Goal: Transaction & Acquisition: Purchase product/service

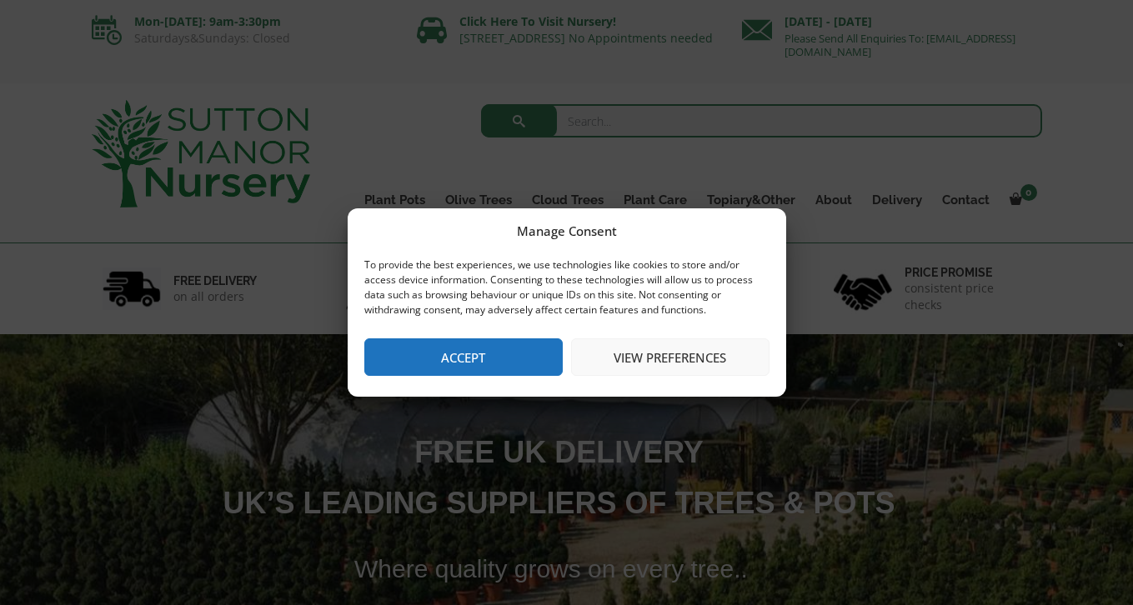
click at [490, 353] on button "Accept" at bounding box center [463, 357] width 198 height 38
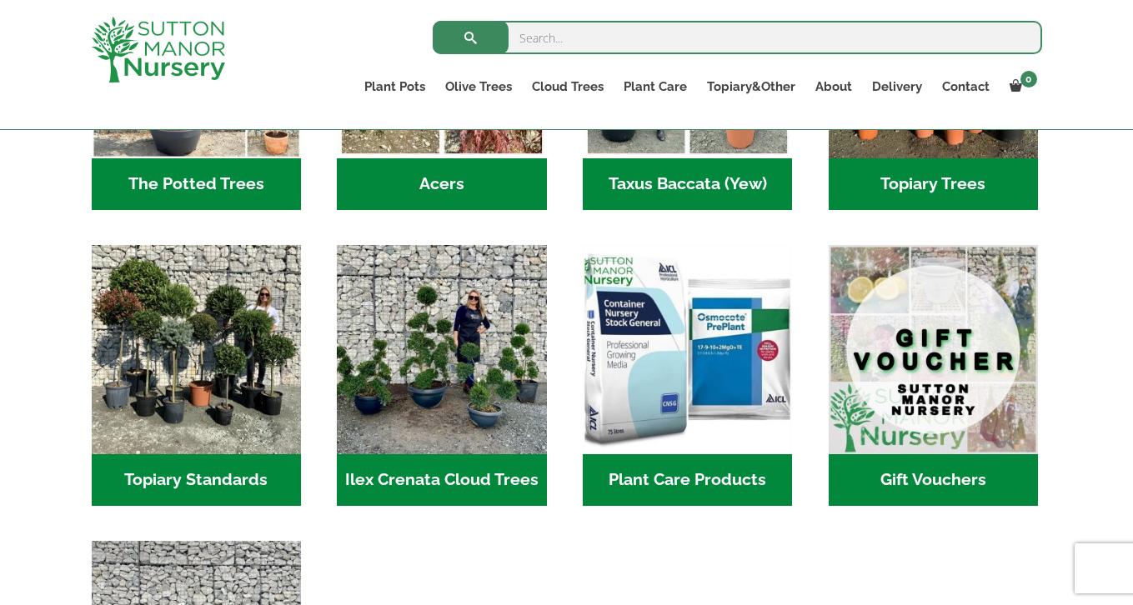
scroll to position [1368, 0]
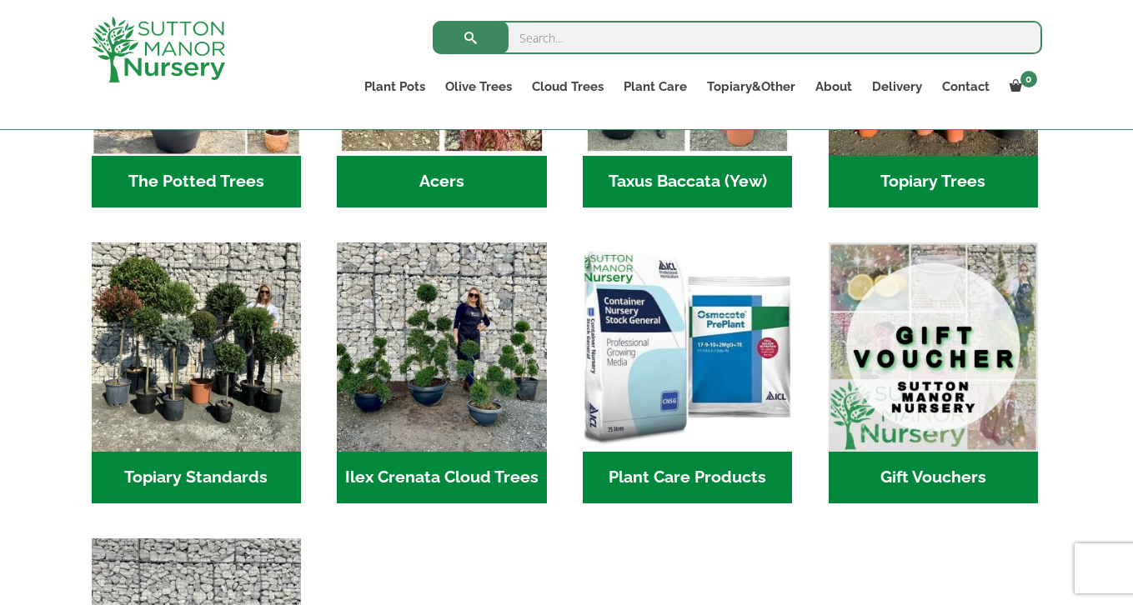
click at [422, 452] on h2 "Ilex Crenata Cloud Trees (146)" at bounding box center [441, 478] width 209 height 52
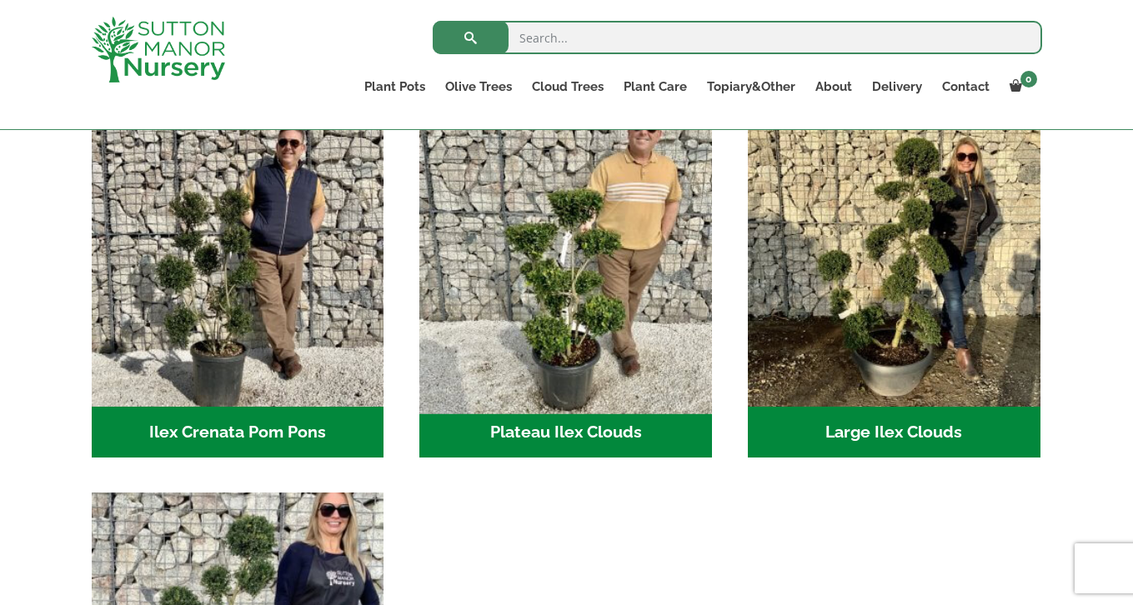
scroll to position [378, 0]
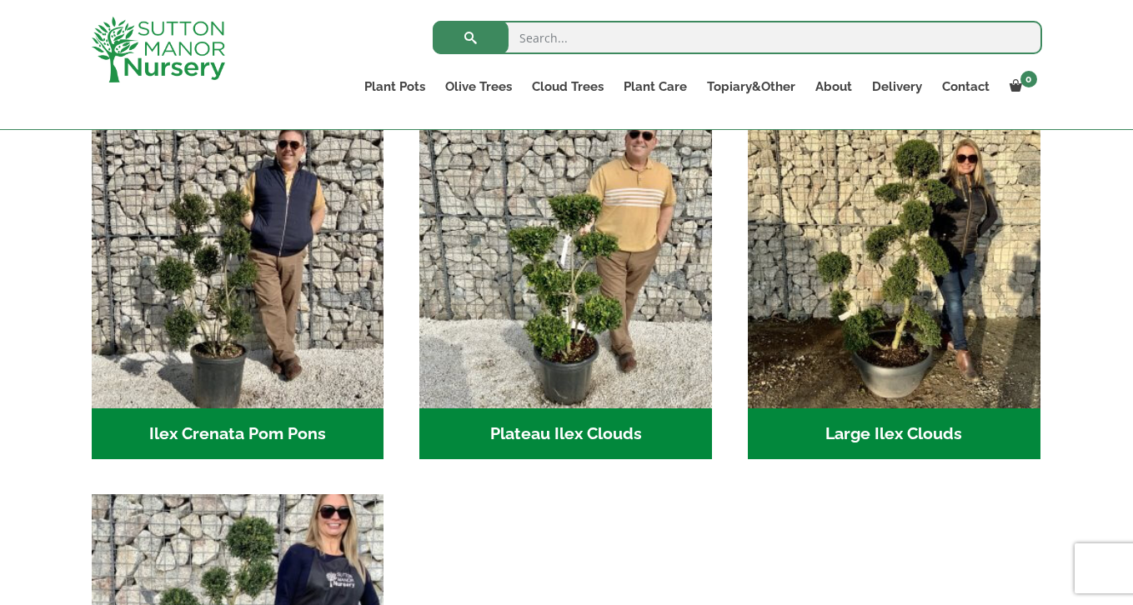
click at [883, 435] on h2 "Large Ilex Clouds (36)" at bounding box center [894, 434] width 293 height 52
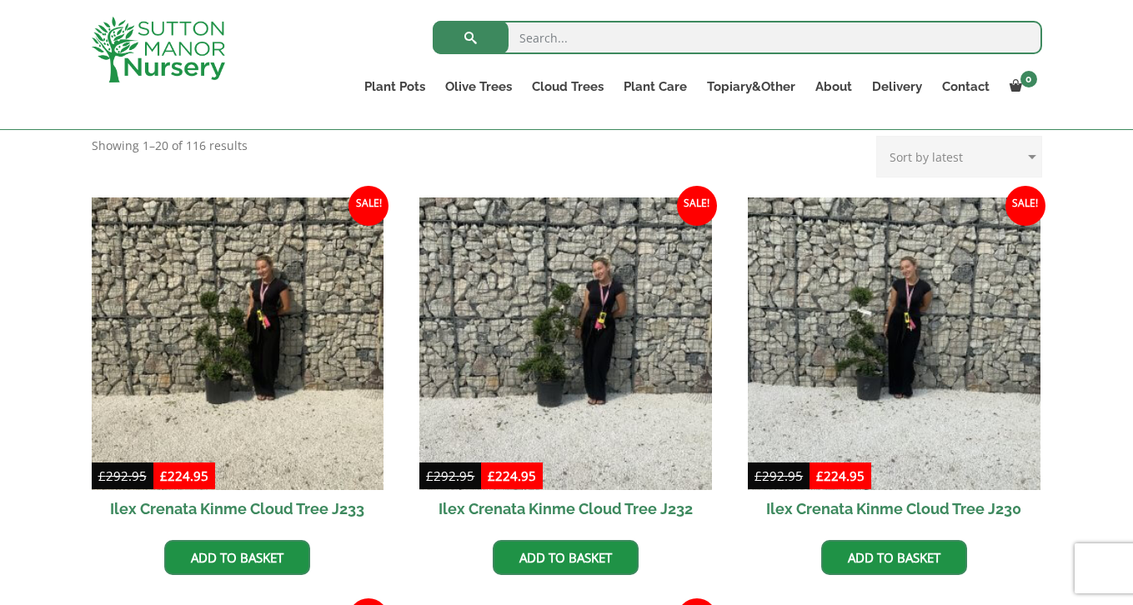
scroll to position [391, 0]
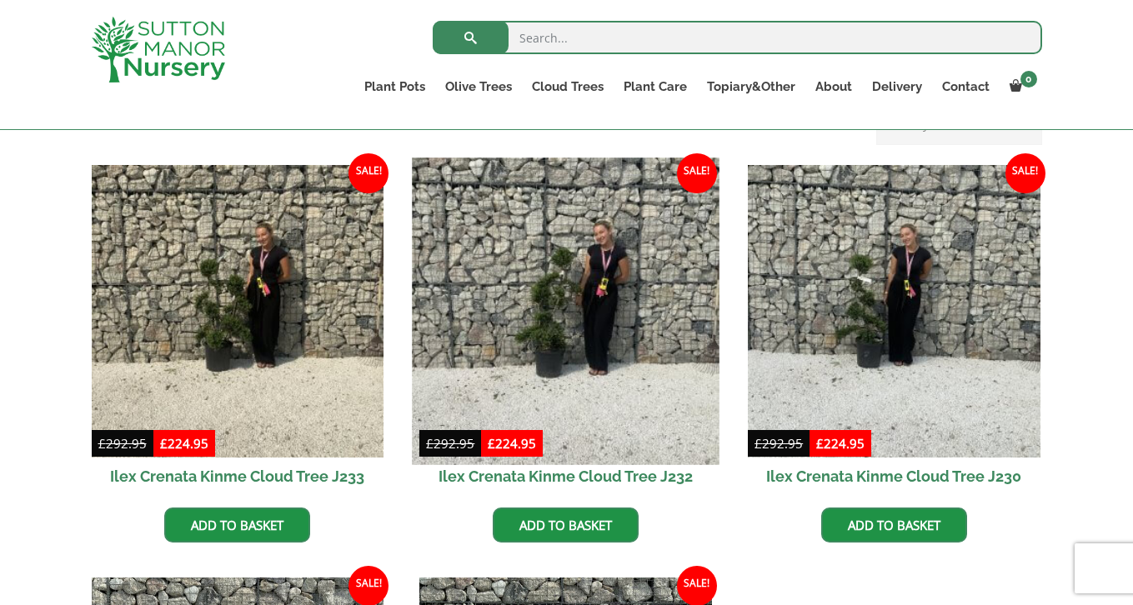
click at [564, 309] on img at bounding box center [566, 311] width 307 height 307
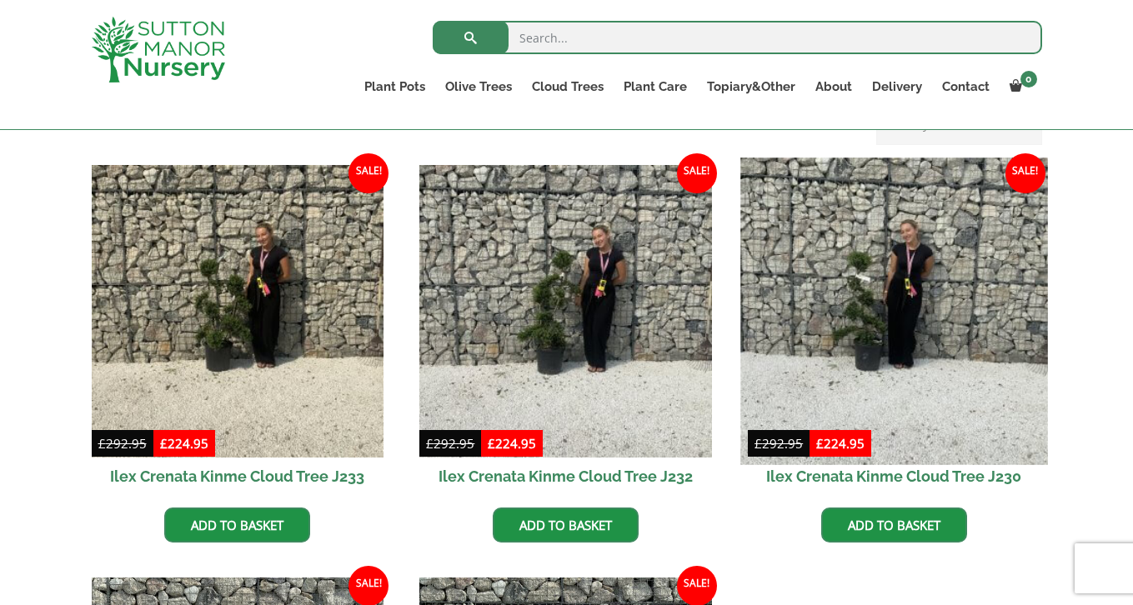
click at [897, 339] on img at bounding box center [893, 311] width 307 height 307
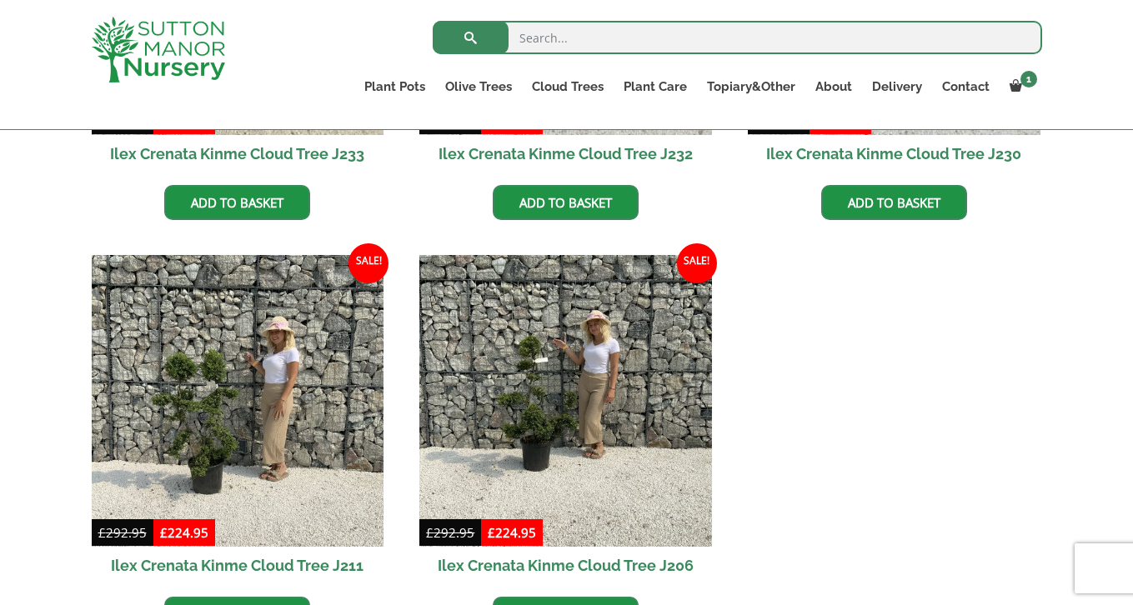
scroll to position [725, 0]
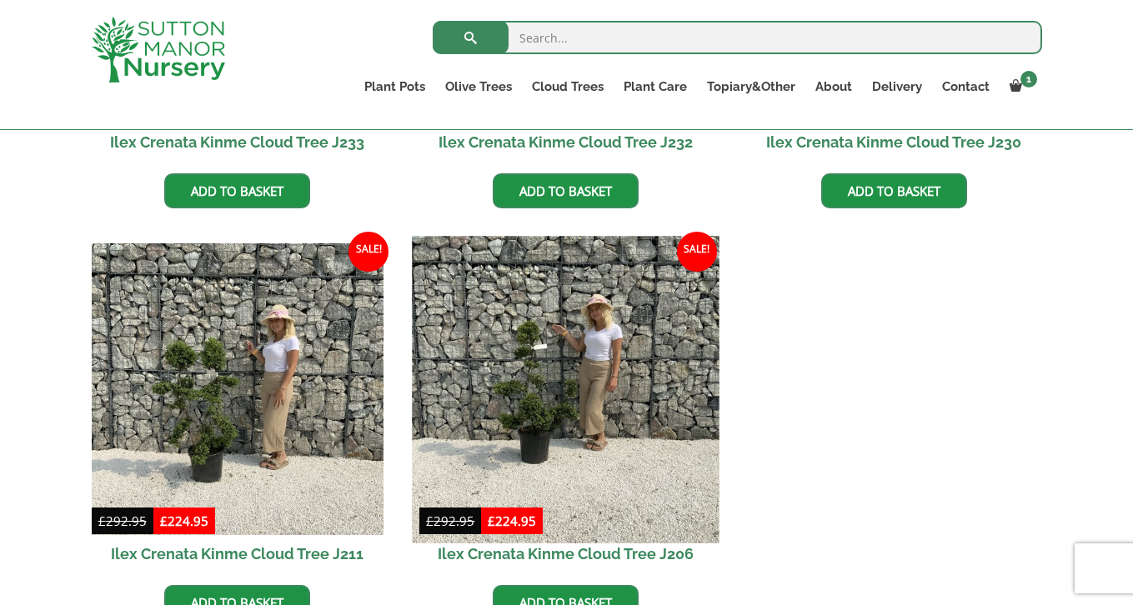
click at [556, 401] on img at bounding box center [566, 389] width 307 height 307
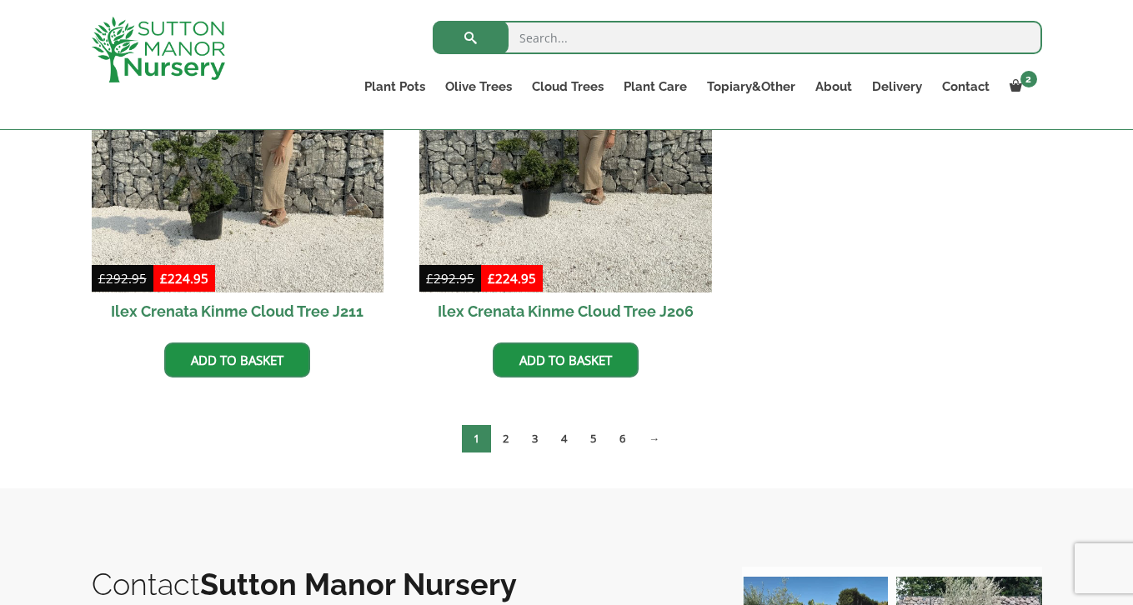
scroll to position [968, 0]
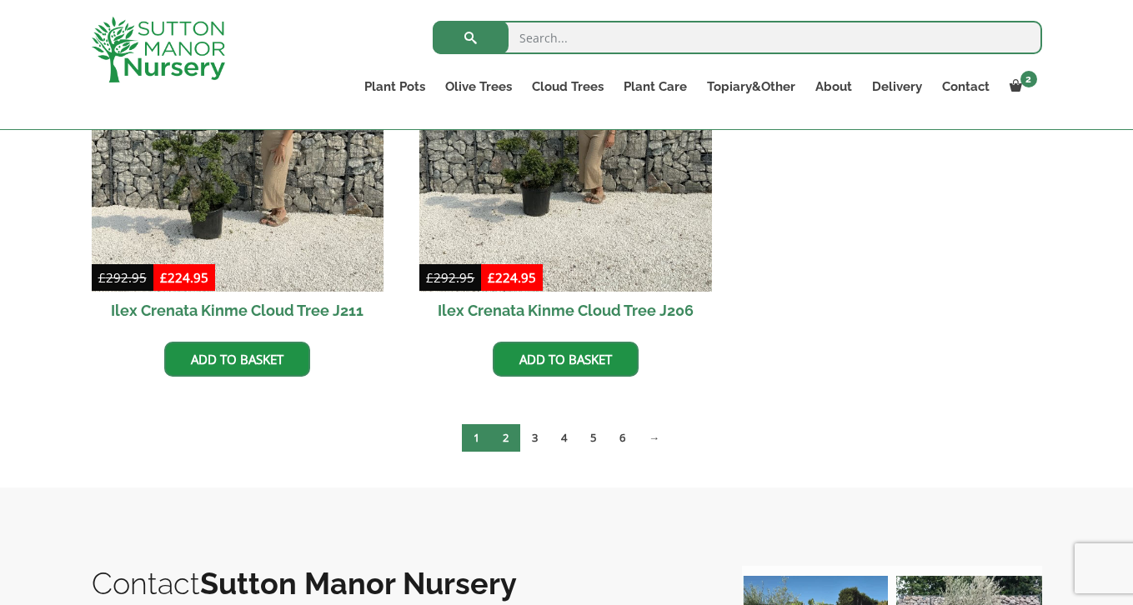
click at [501, 437] on link "2" at bounding box center [505, 438] width 29 height 28
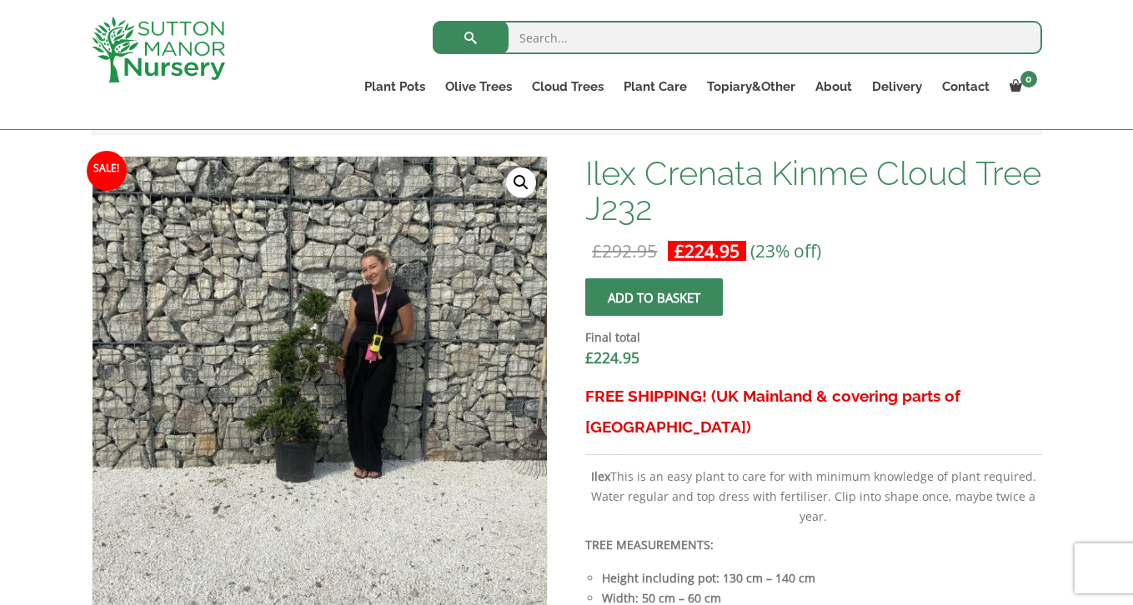
scroll to position [406, 0]
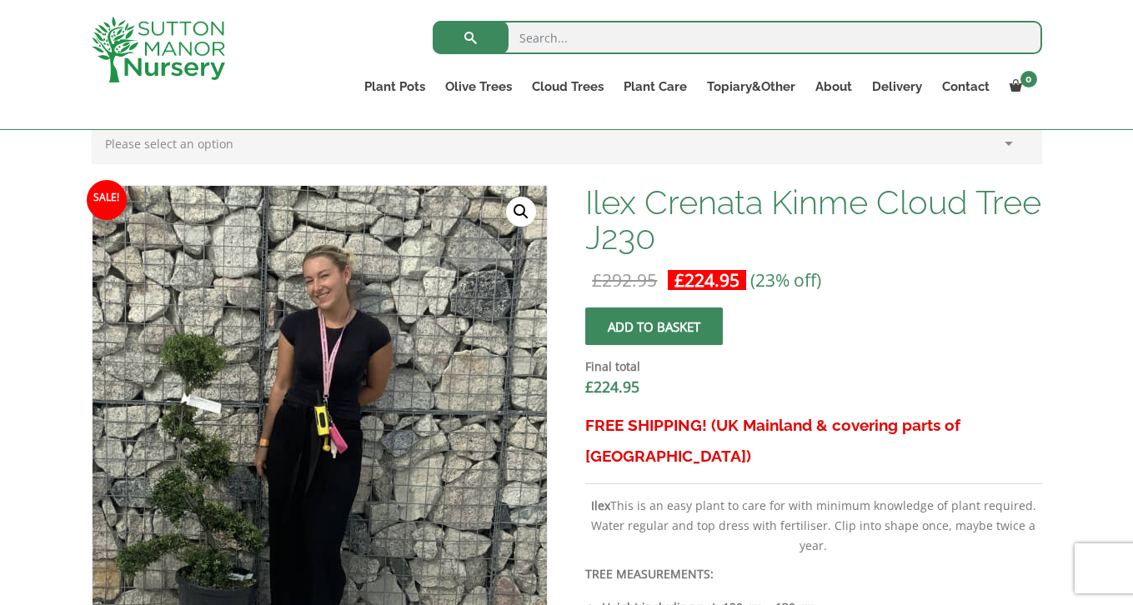
scroll to position [378, 0]
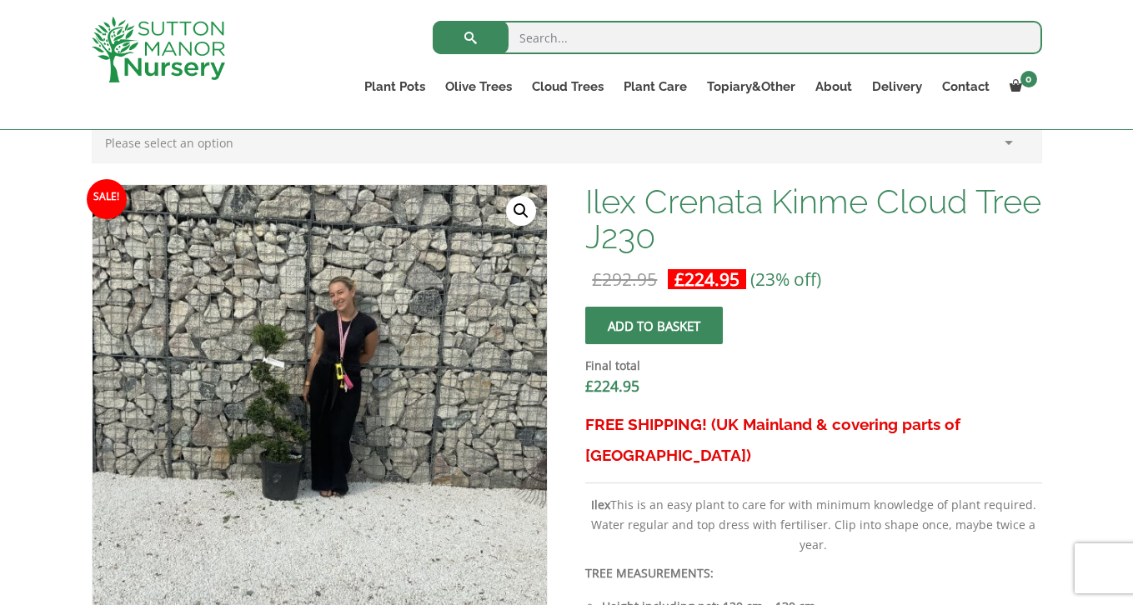
click at [674, 328] on button "Add to basket" at bounding box center [654, 326] width 138 height 38
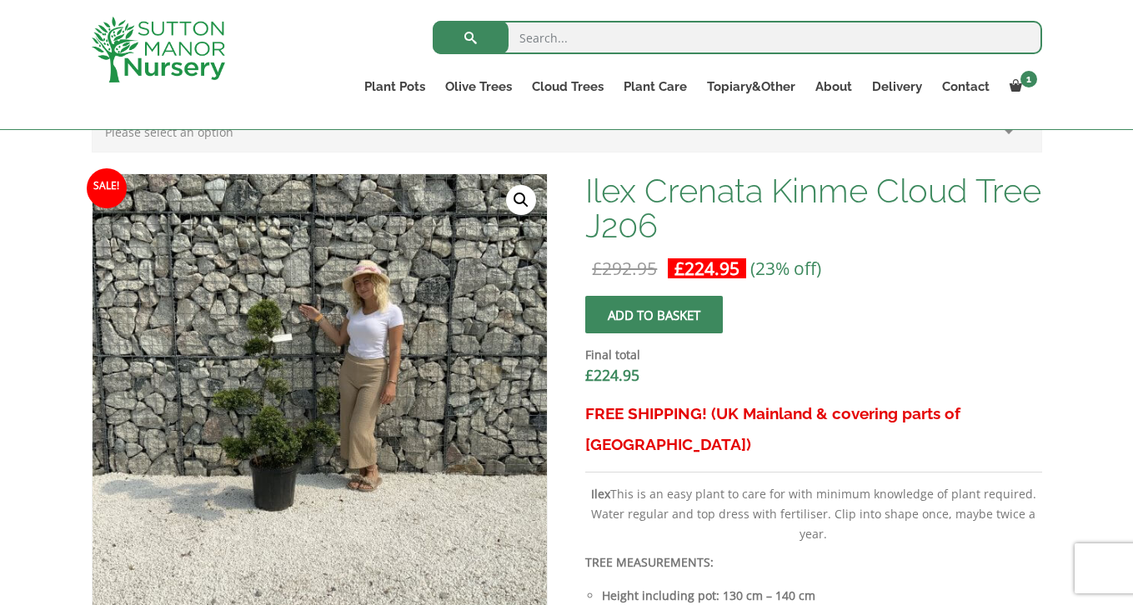
scroll to position [392, 0]
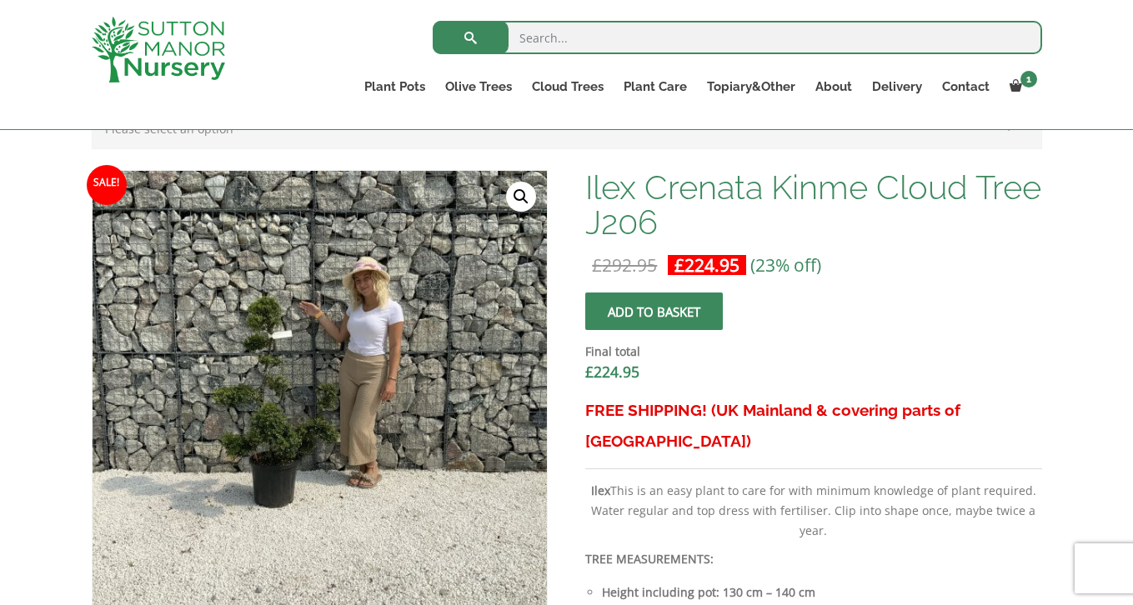
click at [646, 313] on button "Add to basket" at bounding box center [654, 312] width 138 height 38
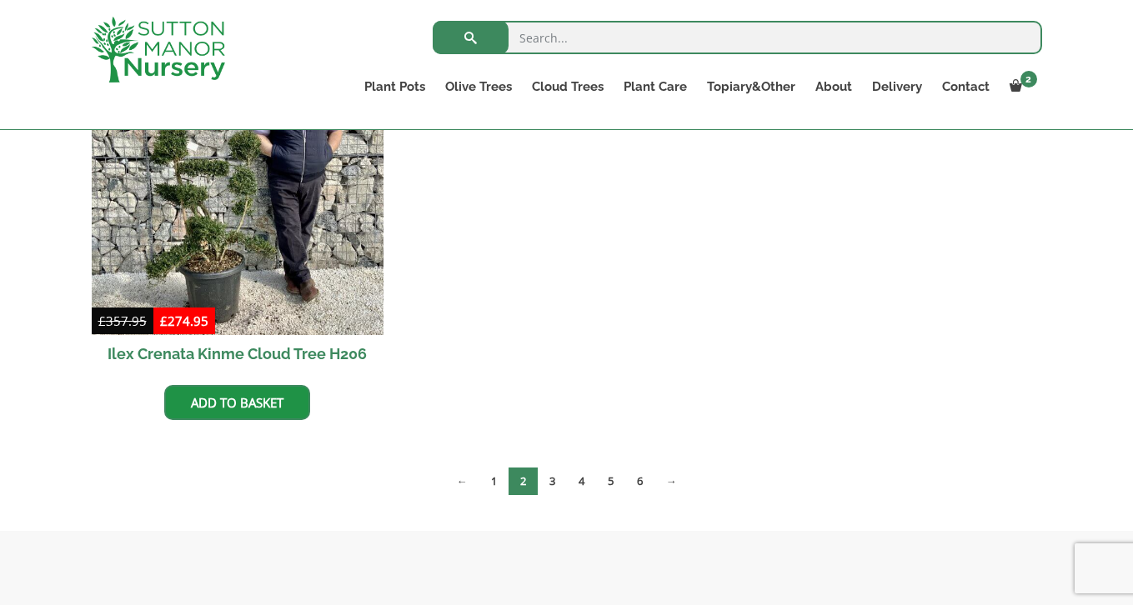
scroll to position [1338, 0]
click at [555, 475] on link "3" at bounding box center [552, 481] width 29 height 28
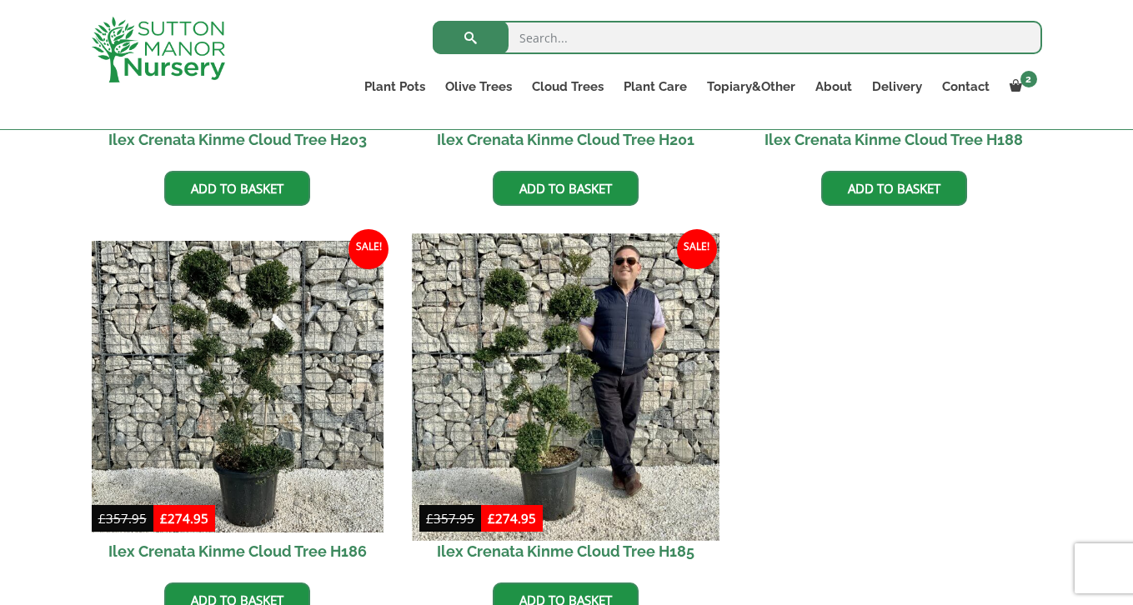
scroll to position [873, 0]
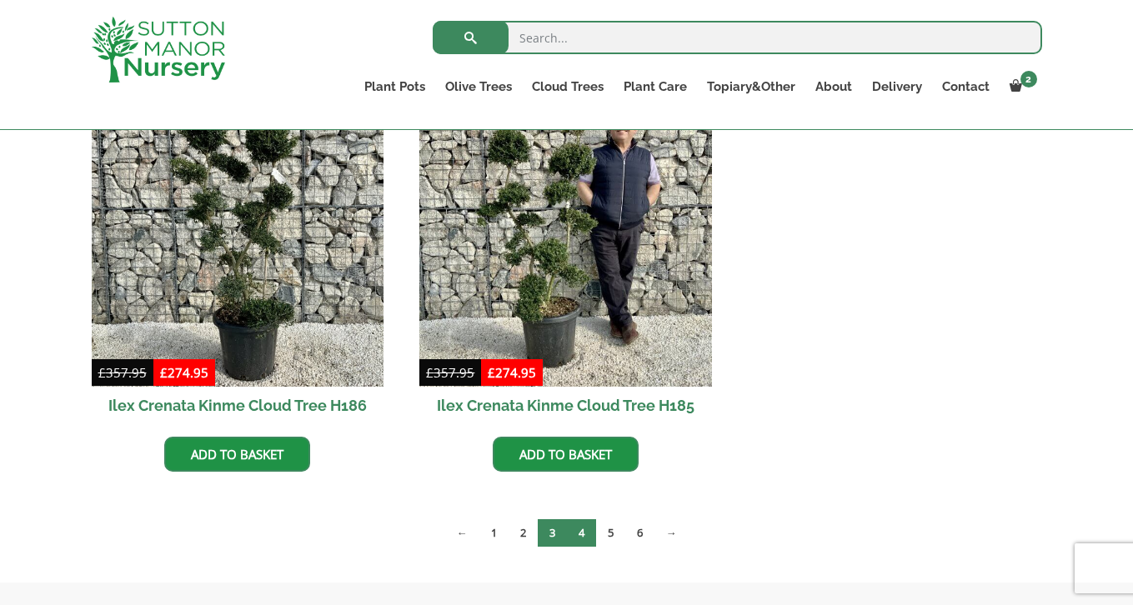
click at [579, 526] on link "4" at bounding box center [581, 533] width 29 height 28
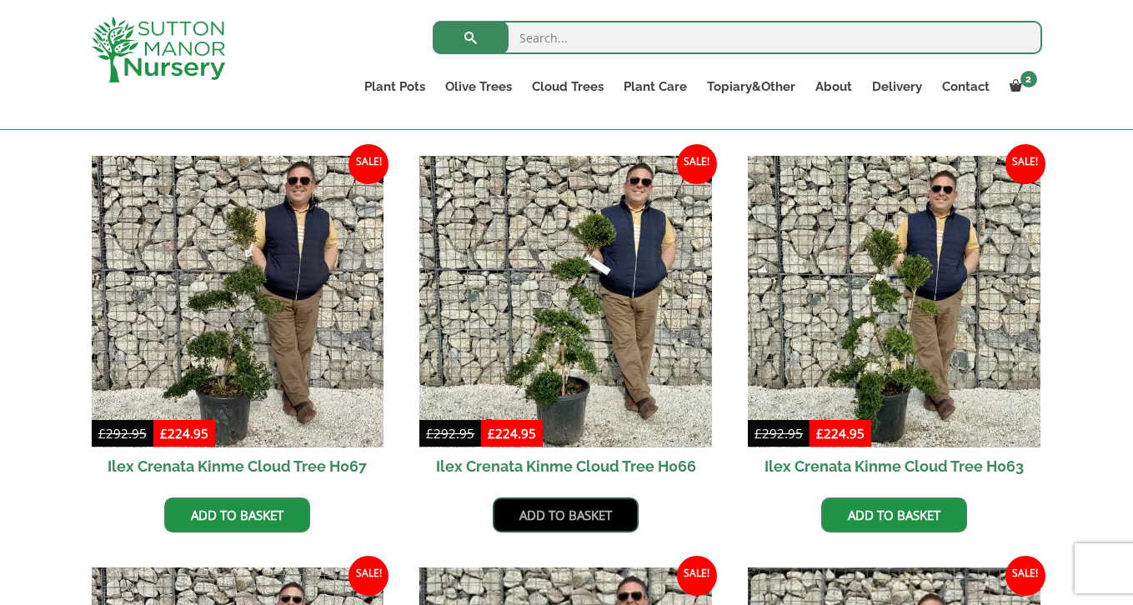
scroll to position [832, 0]
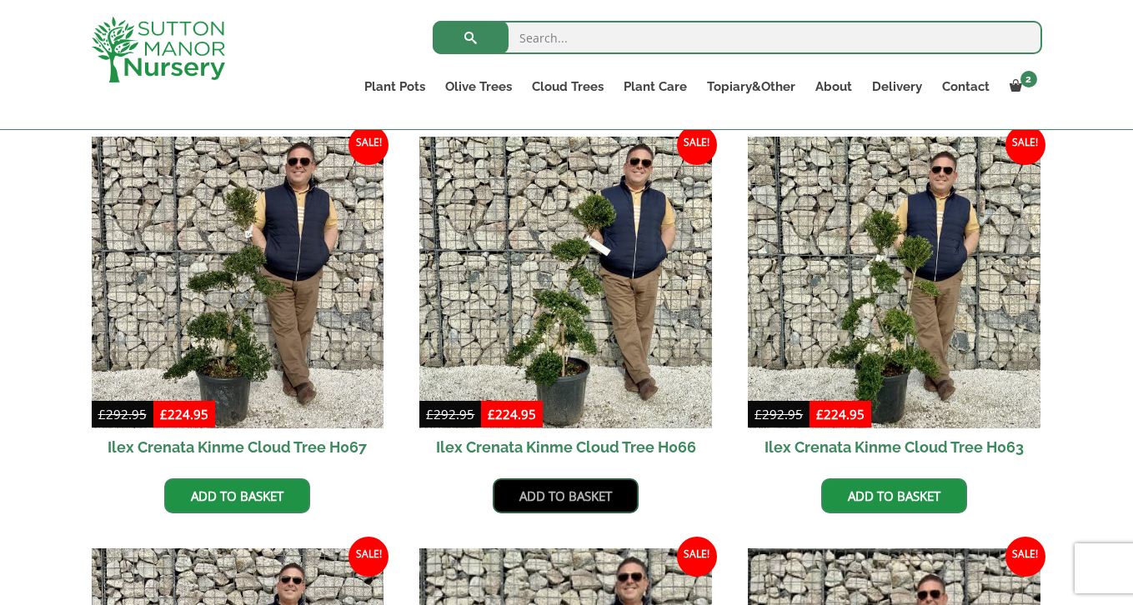
click at [570, 491] on link "Add to basket" at bounding box center [566, 495] width 146 height 35
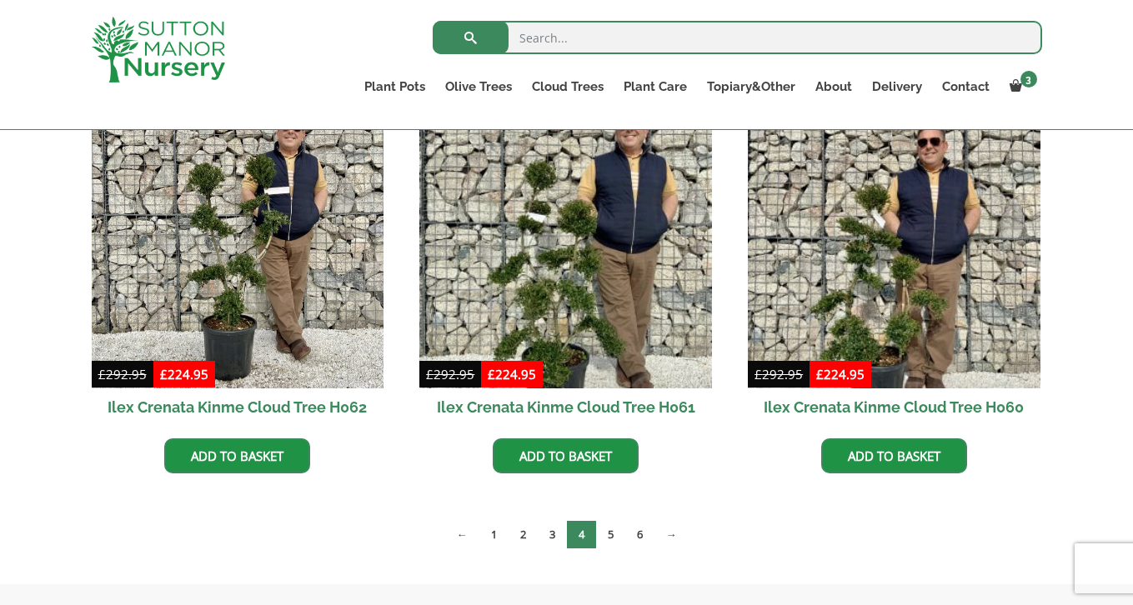
scroll to position [1488, 0]
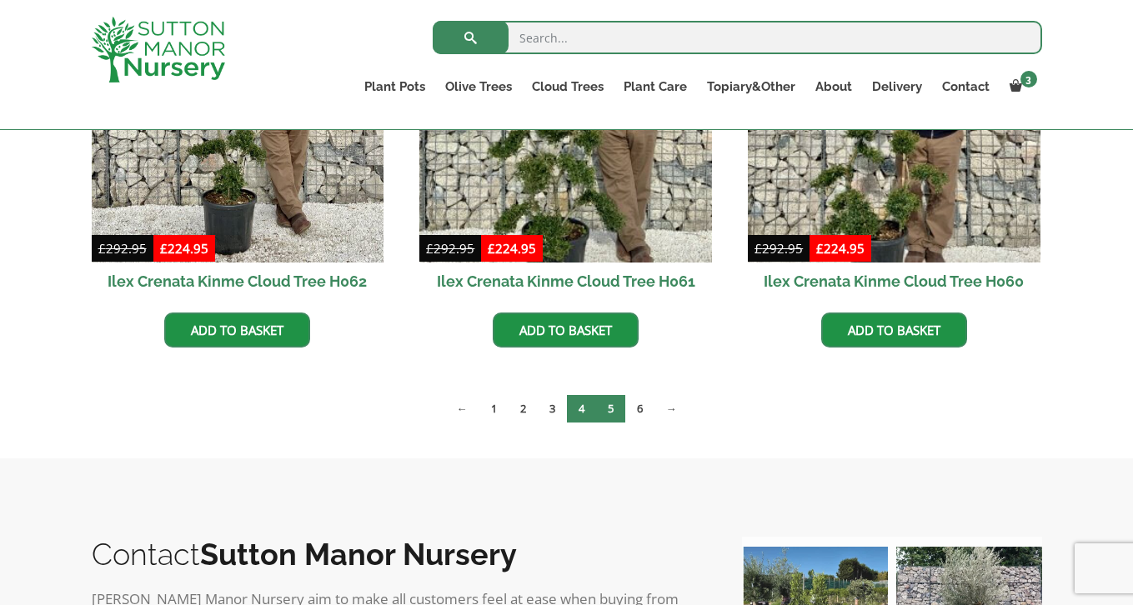
click at [615, 403] on link "5" at bounding box center [610, 409] width 29 height 28
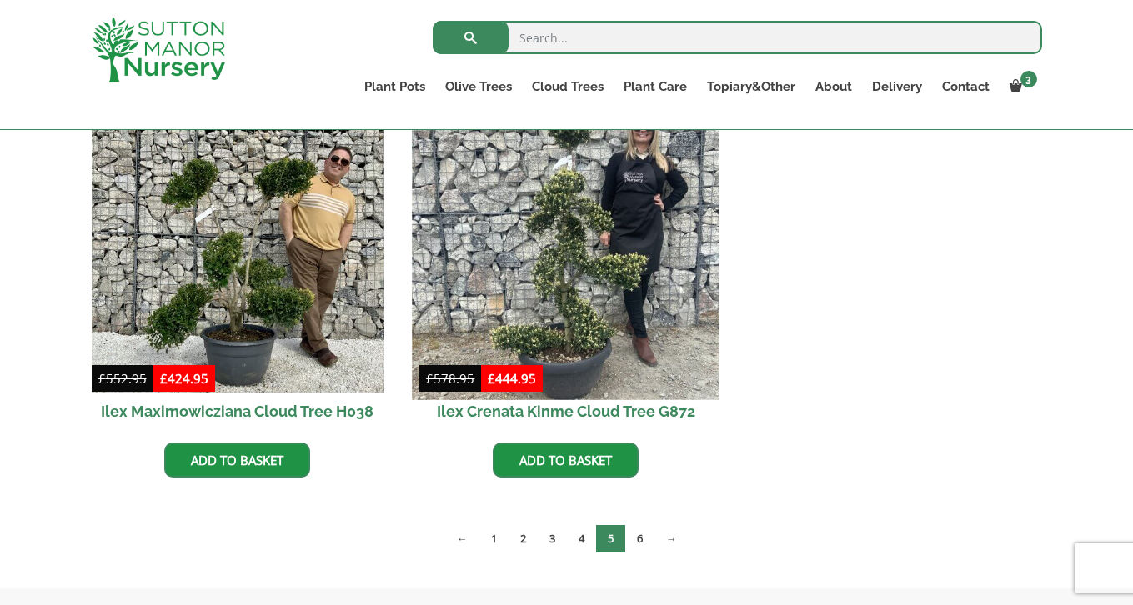
scroll to position [458, 0]
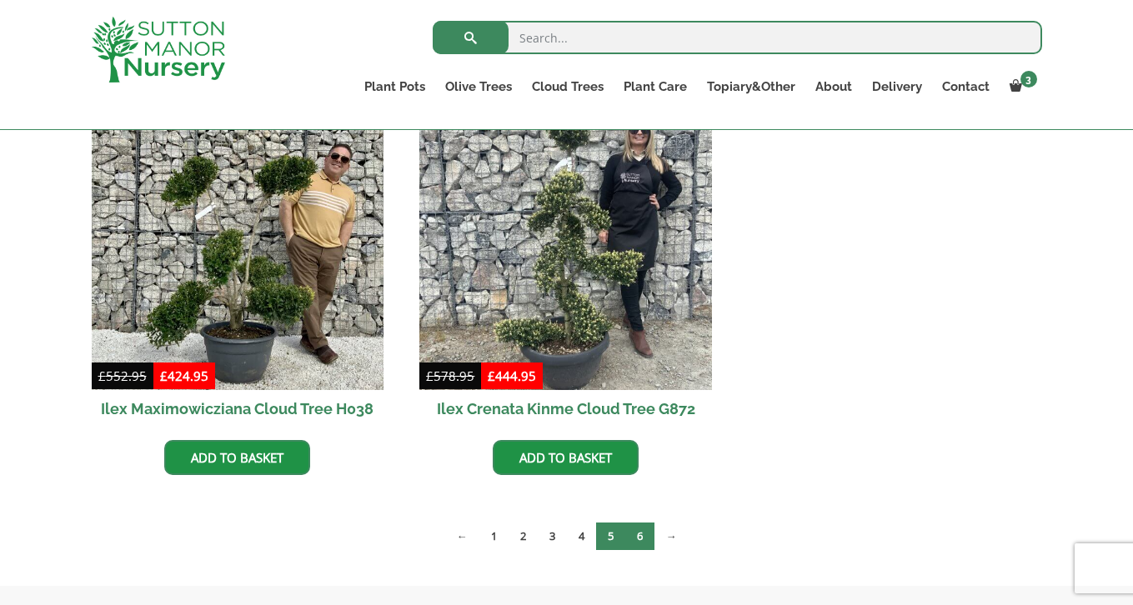
click at [638, 535] on link "6" at bounding box center [639, 537] width 29 height 28
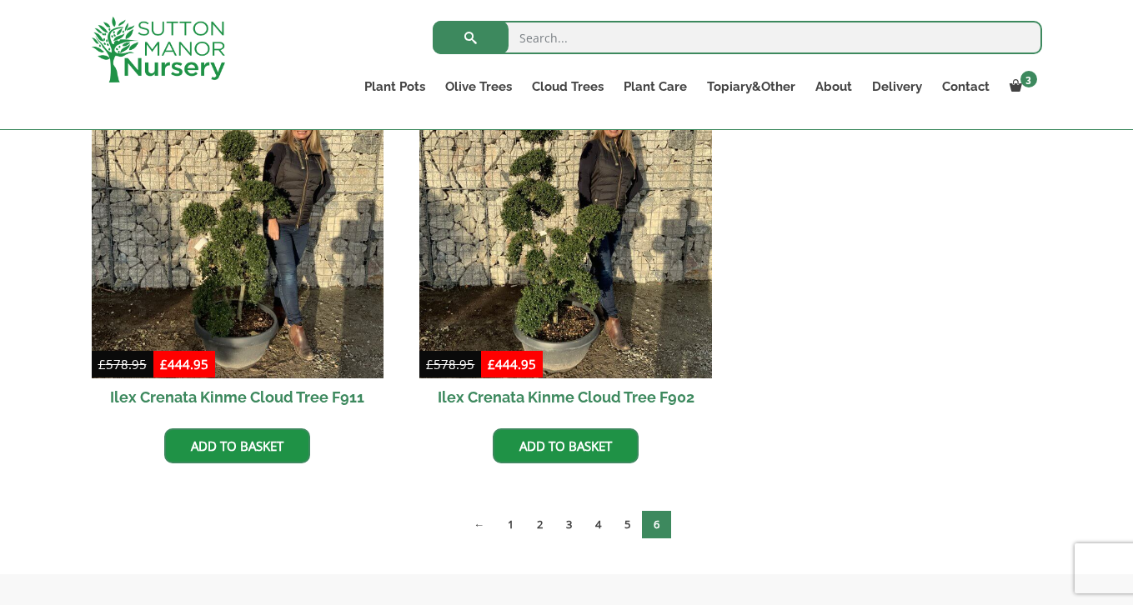
scroll to position [1293, 0]
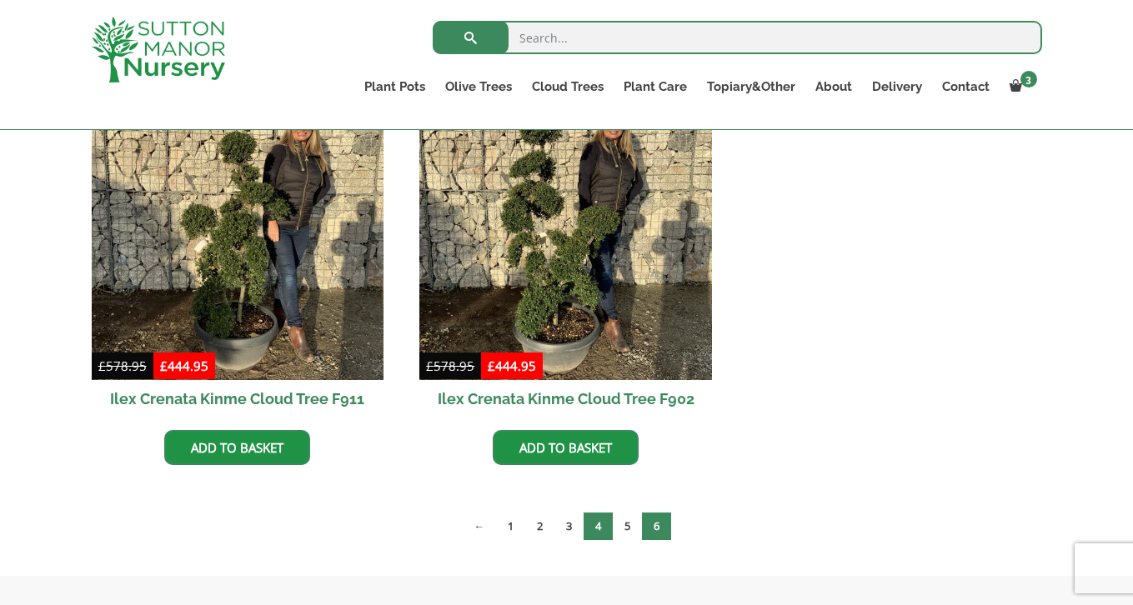
click at [597, 522] on link "4" at bounding box center [597, 527] width 29 height 28
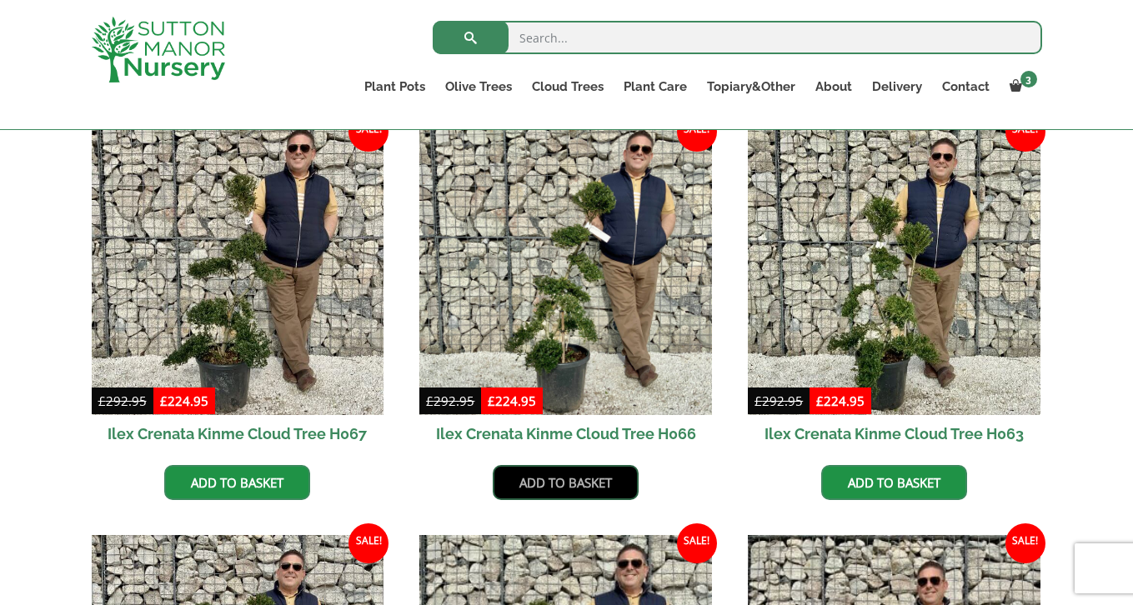
scroll to position [850, 0]
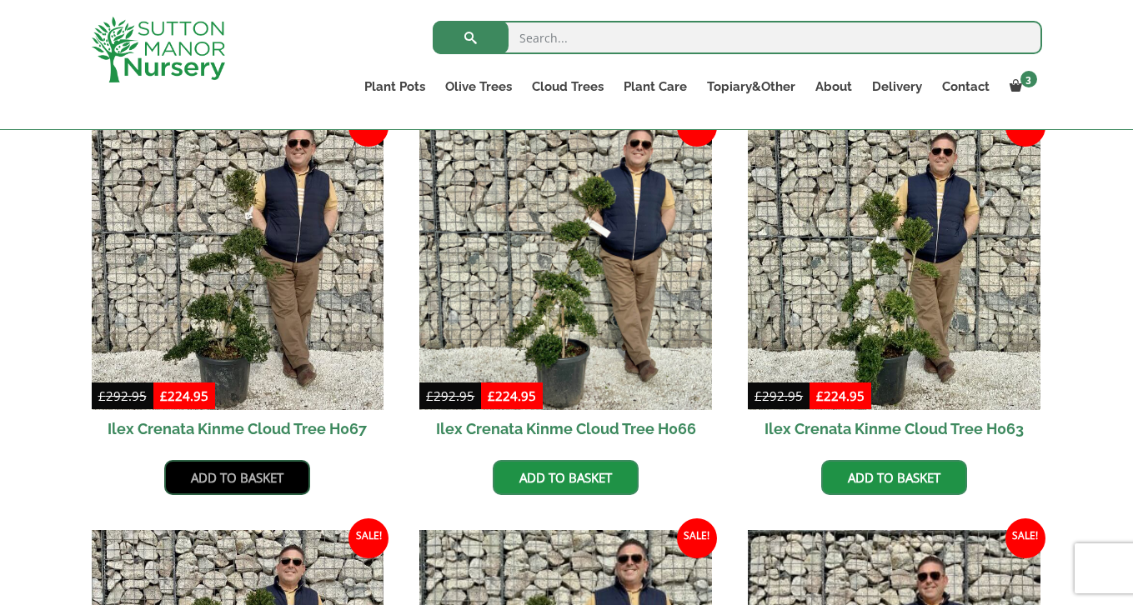
click at [223, 473] on link "Add to basket" at bounding box center [237, 477] width 146 height 35
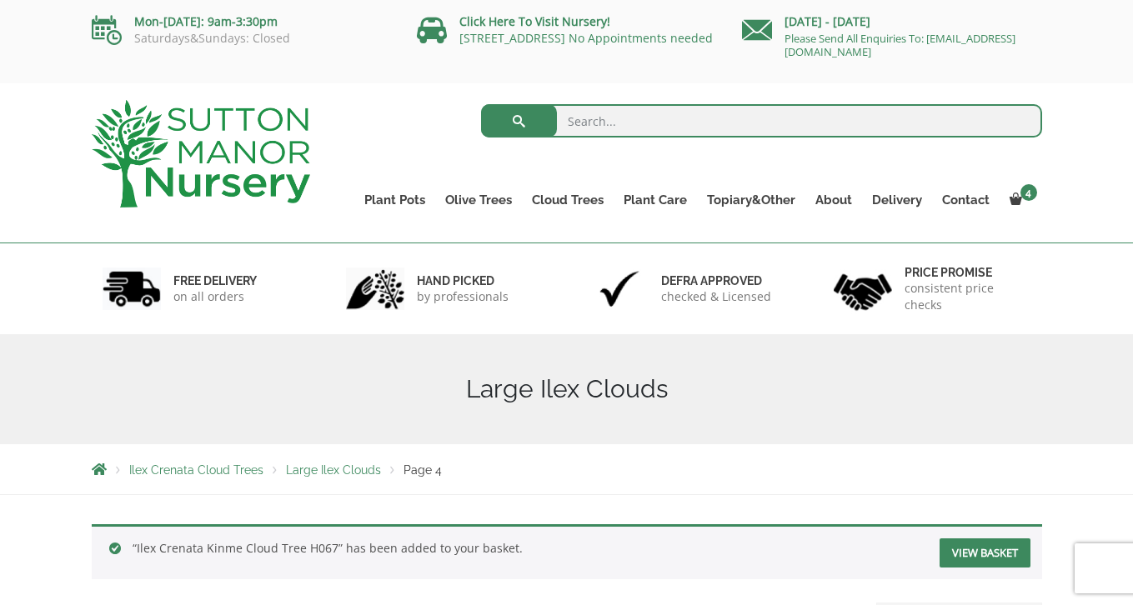
click at [225, 136] on img at bounding box center [201, 154] width 218 height 108
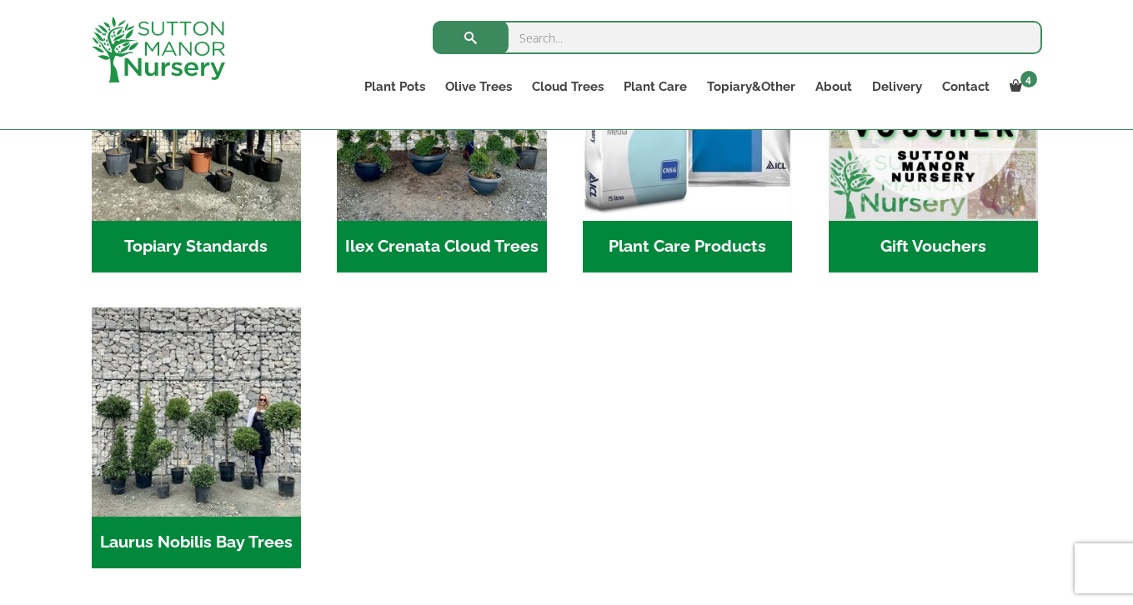
scroll to position [1630, 0]
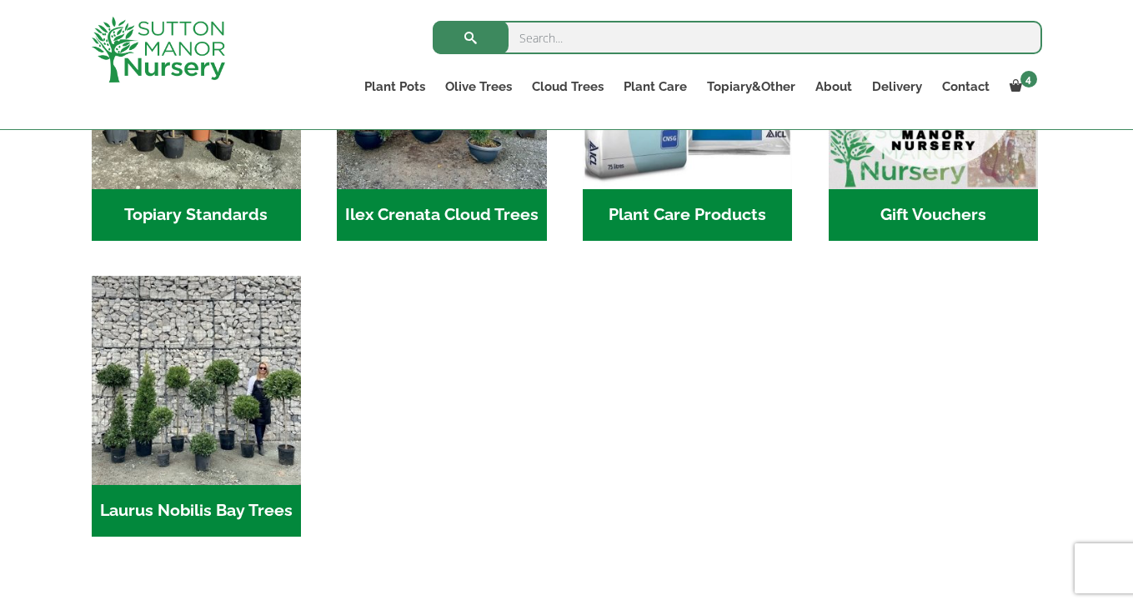
click at [174, 485] on h2 "Laurus Nobilis Bay Trees (2)" at bounding box center [196, 511] width 209 height 52
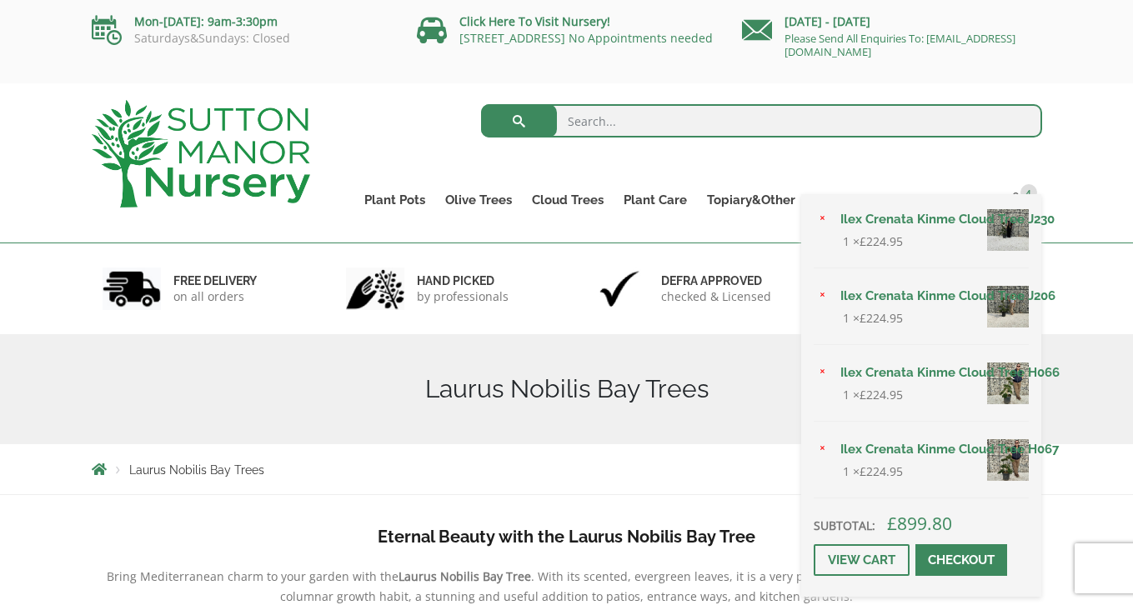
click at [961, 560] on span at bounding box center [961, 560] width 0 height 0
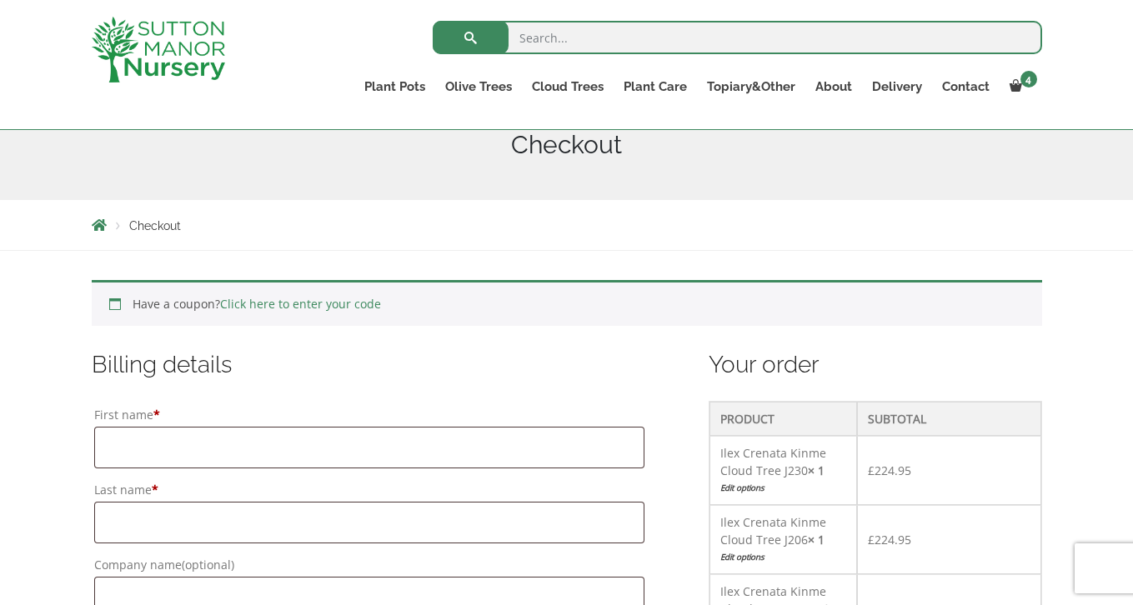
scroll to position [215, 0]
type input "g"
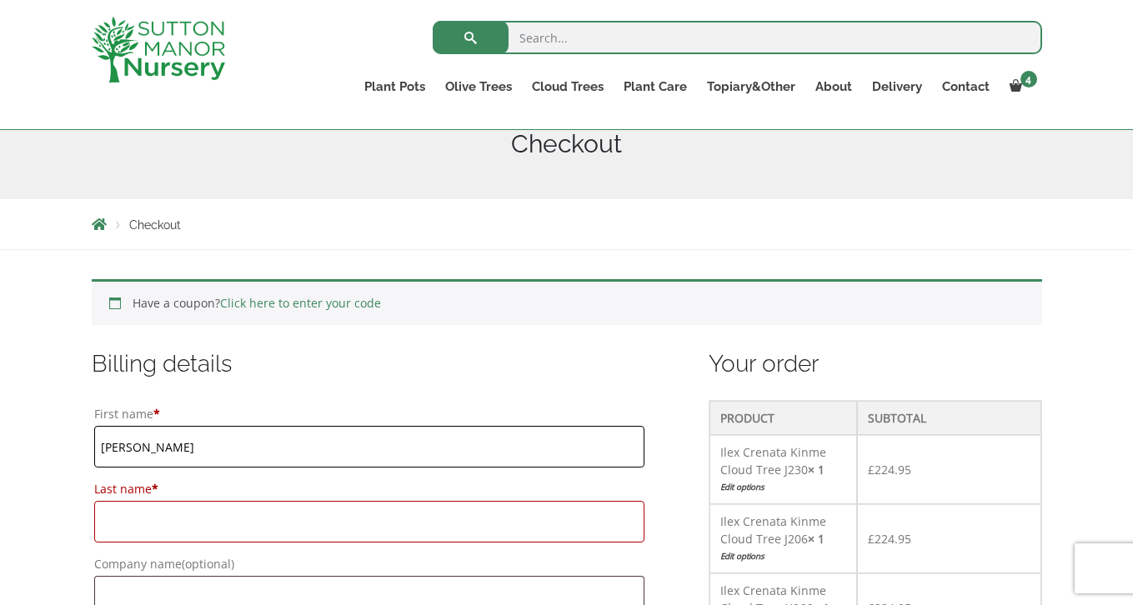
type input "gail"
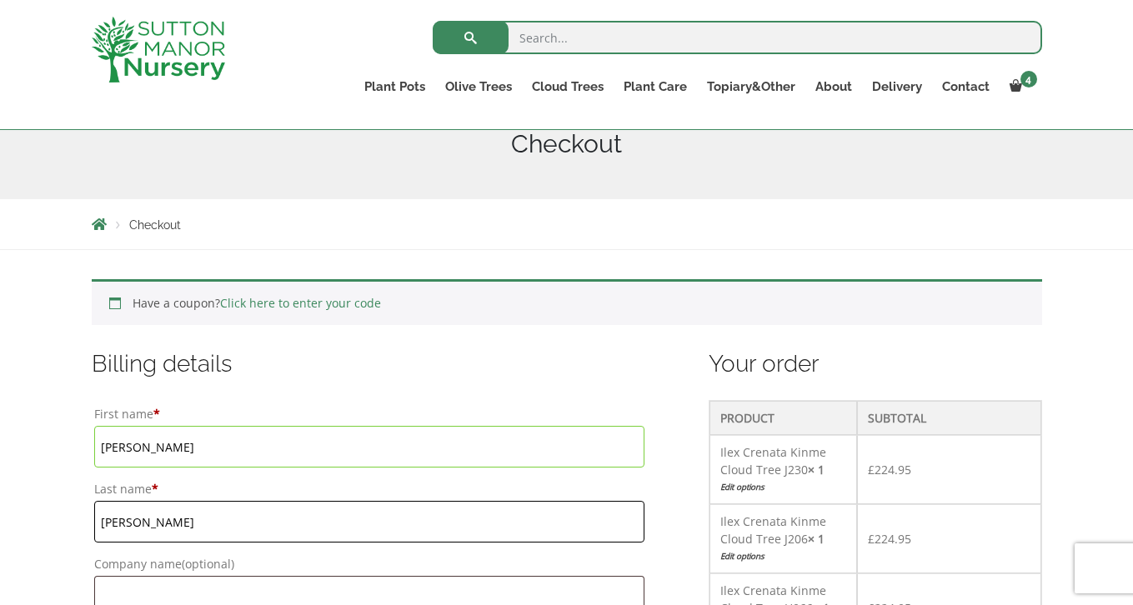
type input "jones"
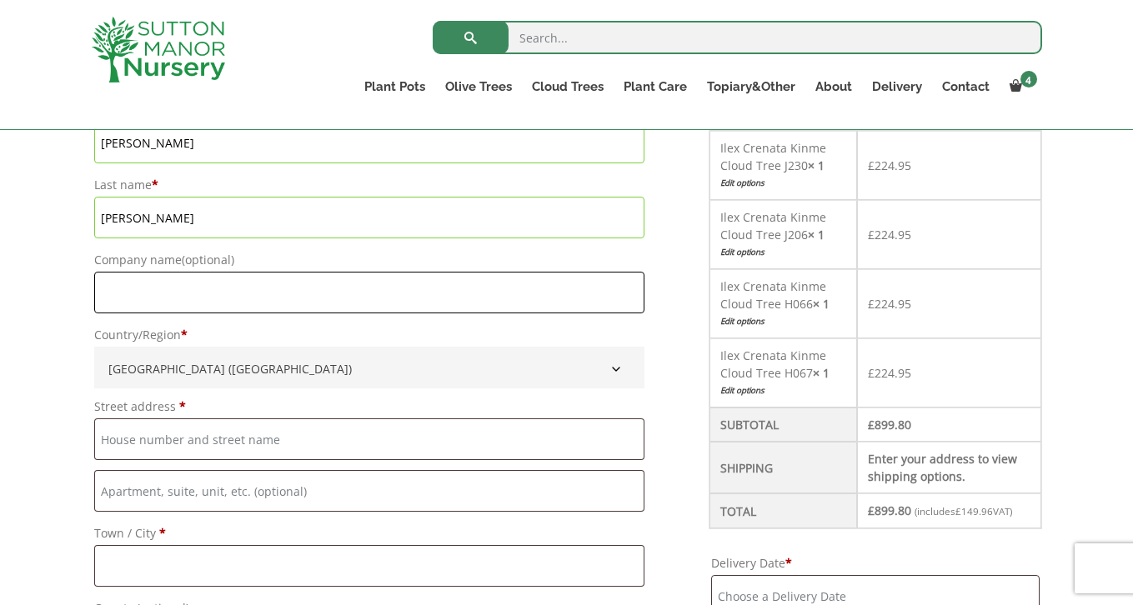
scroll to position [520, 0]
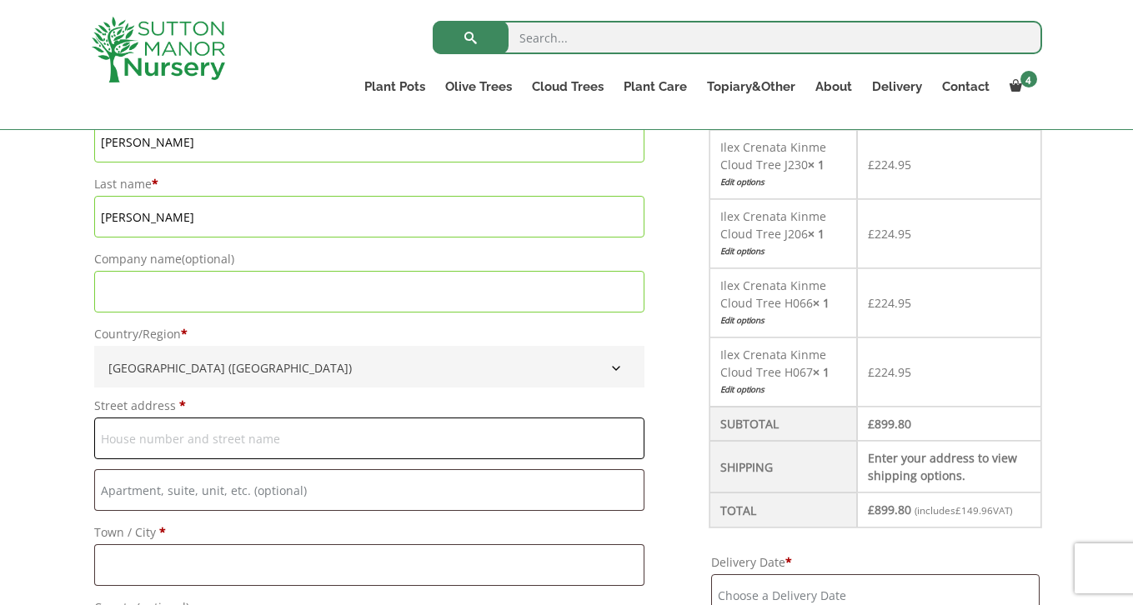
type input "Limetree House, [STREET_ADDRESS][PERSON_NAME]"
type input "Altrincham"
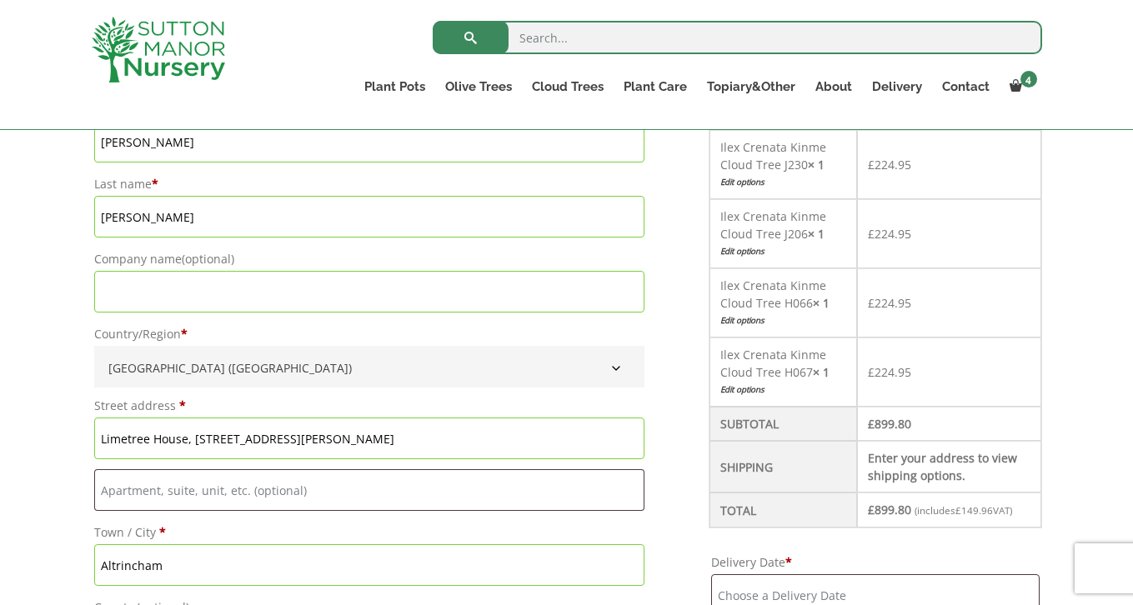
type input "[GEOGRAPHIC_DATA]"
type input "WA15 8TL"
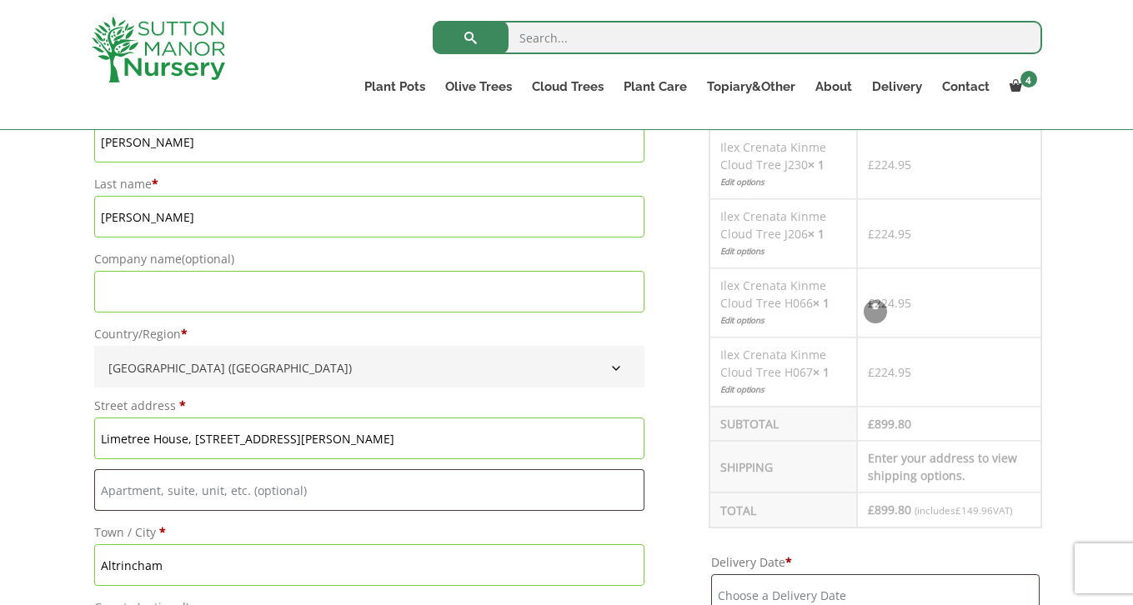
type input "Limetree House, [STREET_ADDRESS][PERSON_NAME]"
type input "Altrincham"
type input "[GEOGRAPHIC_DATA]"
type input "WA15 8TL"
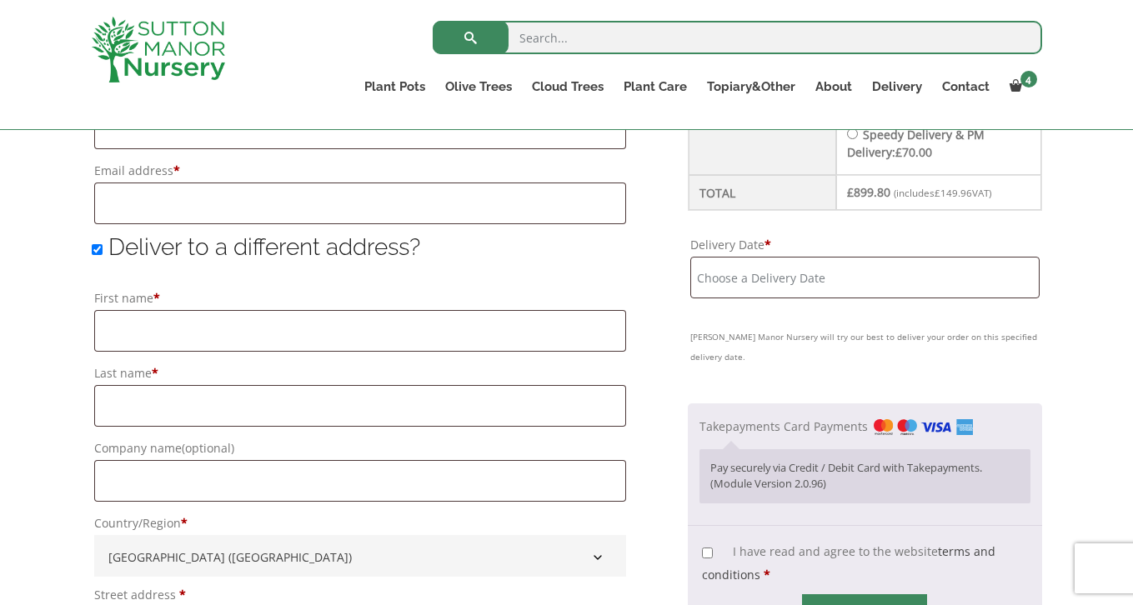
scroll to position [1183, 0]
click at [823, 274] on input "Delivery Date *" at bounding box center [864, 277] width 348 height 42
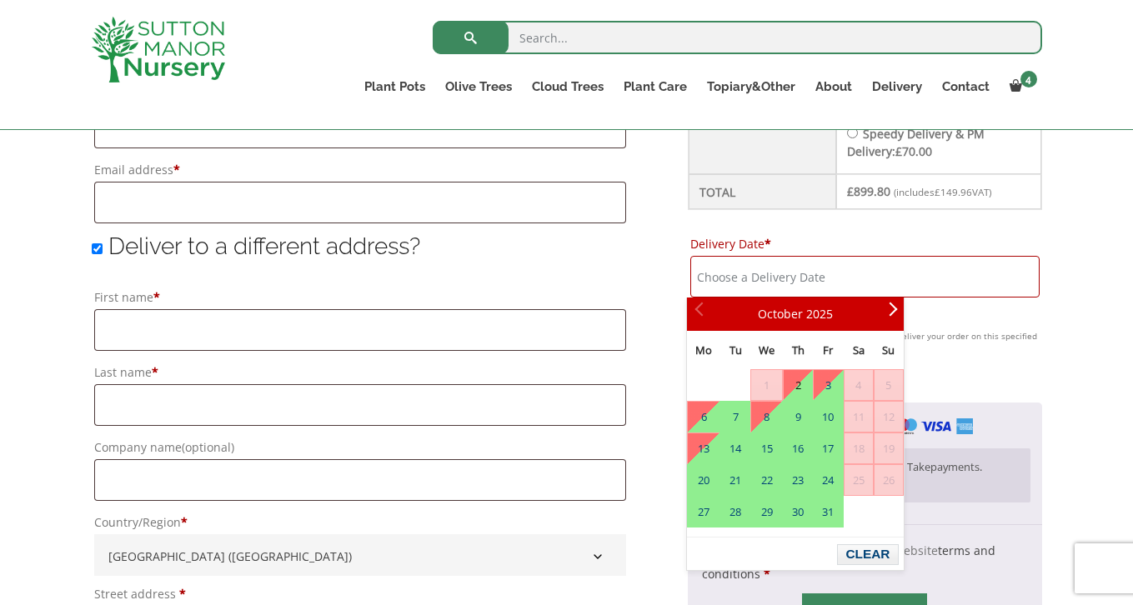
click at [803, 381] on link "2" at bounding box center [797, 385] width 28 height 30
type input "[DATE]"
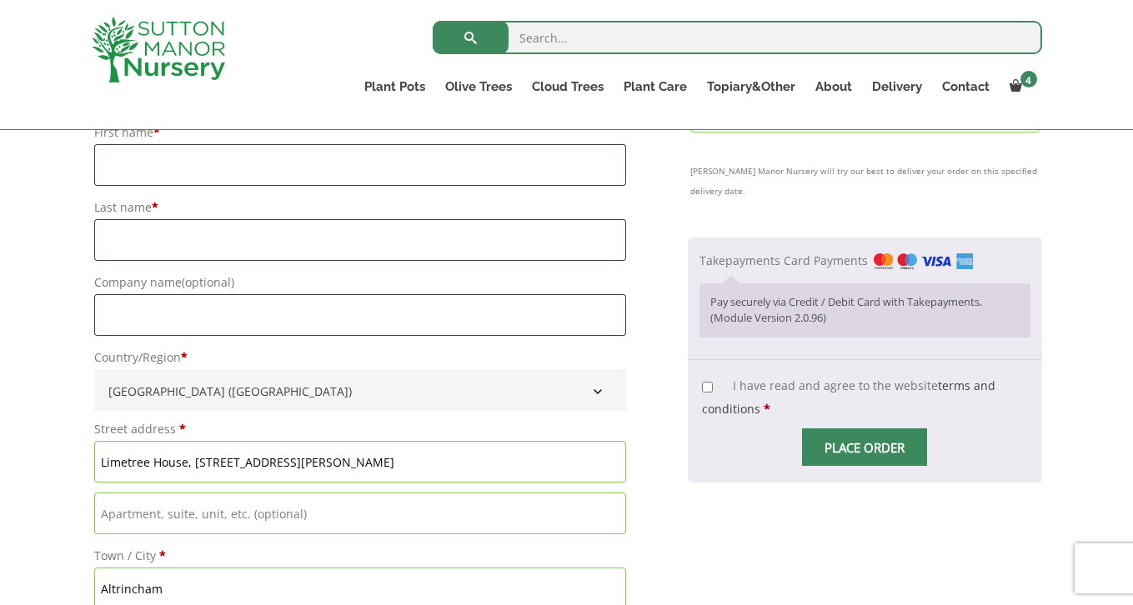
scroll to position [1347, 0]
click at [702, 383] on input "I have read and agree to the website terms and conditions *" at bounding box center [707, 388] width 11 height 11
checkbox input "true"
click at [864, 448] on span "Checkout" at bounding box center [864, 448] width 0 height 0
click at [873, 429] on input "Place order" at bounding box center [864, 448] width 125 height 38
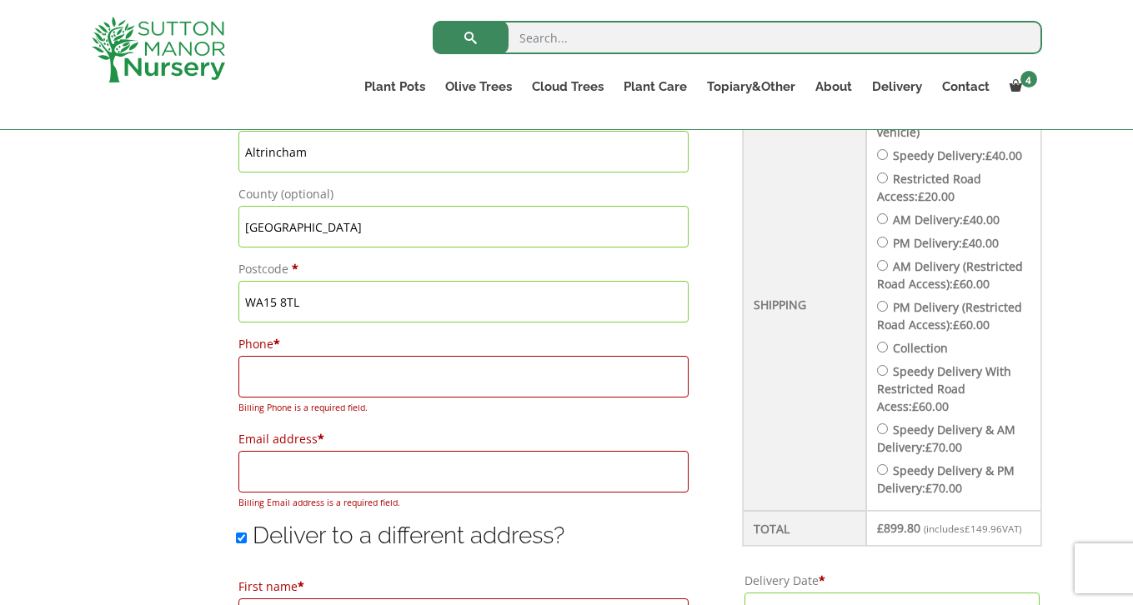
scroll to position [933, 0]
type input "7779992222"
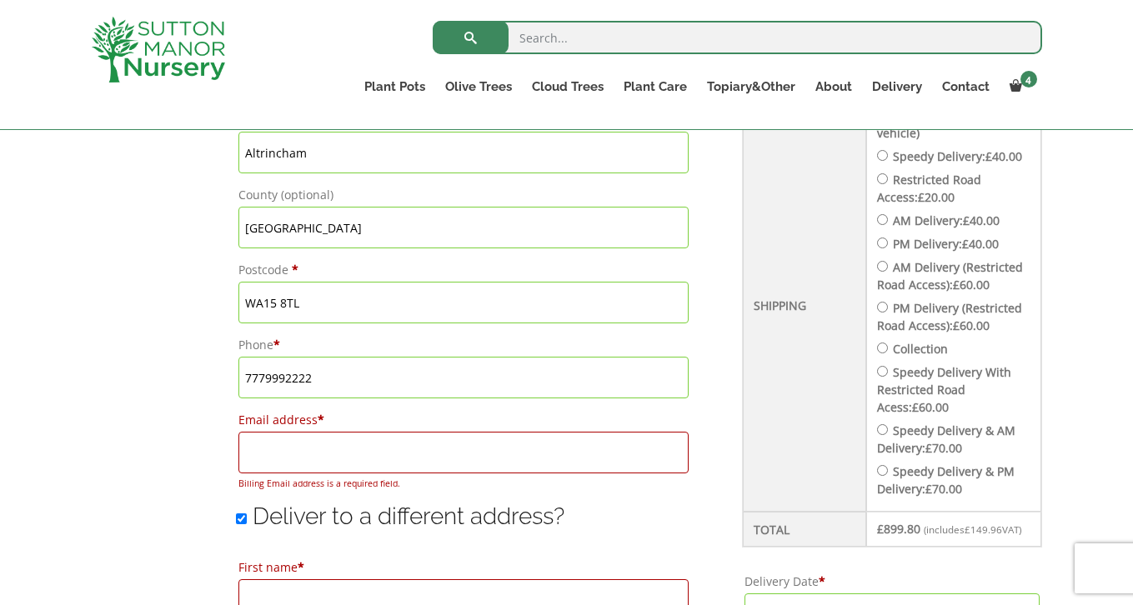
type input "gj@thegallery.com"
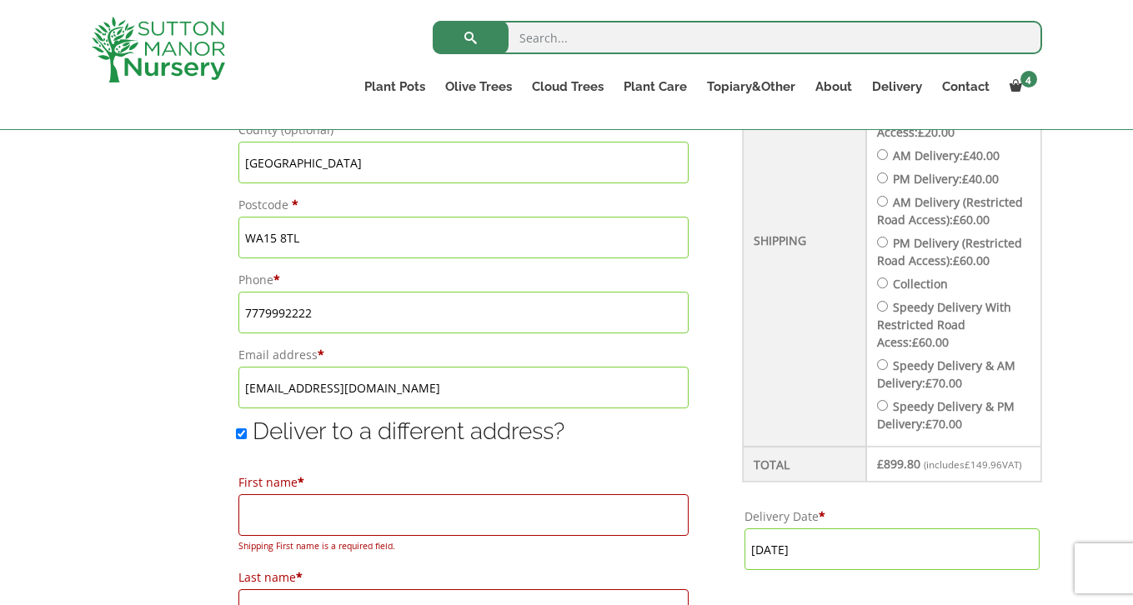
scroll to position [998, 0]
click at [239, 433] on input "Deliver to a different address?" at bounding box center [241, 433] width 11 height 11
checkbox input "false"
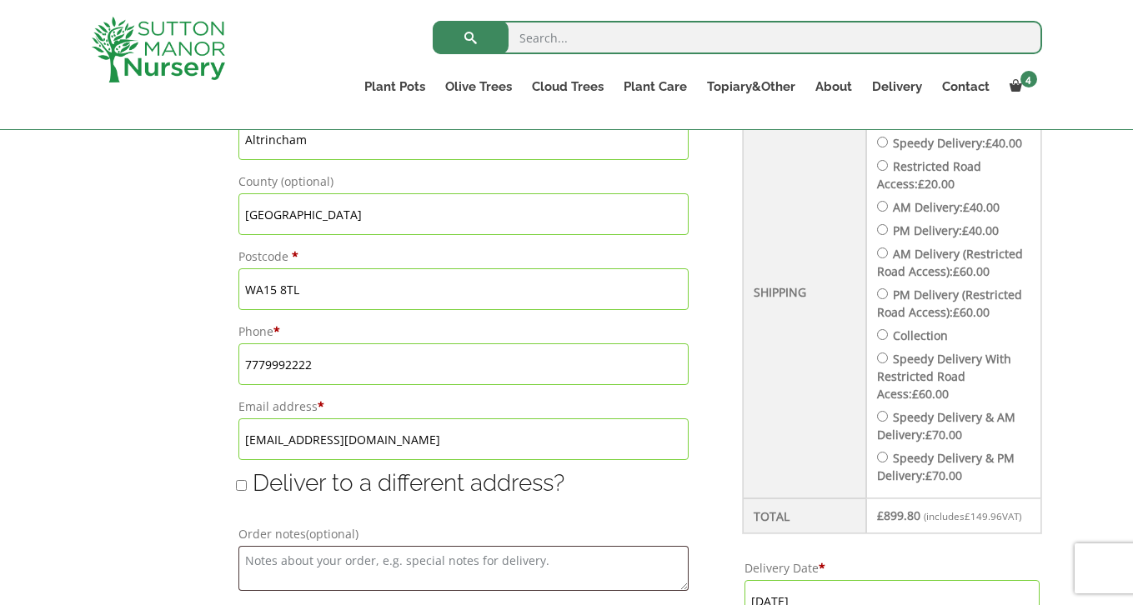
scroll to position [946, 0]
click at [245, 366] on input "7779992222" at bounding box center [463, 364] width 450 height 42
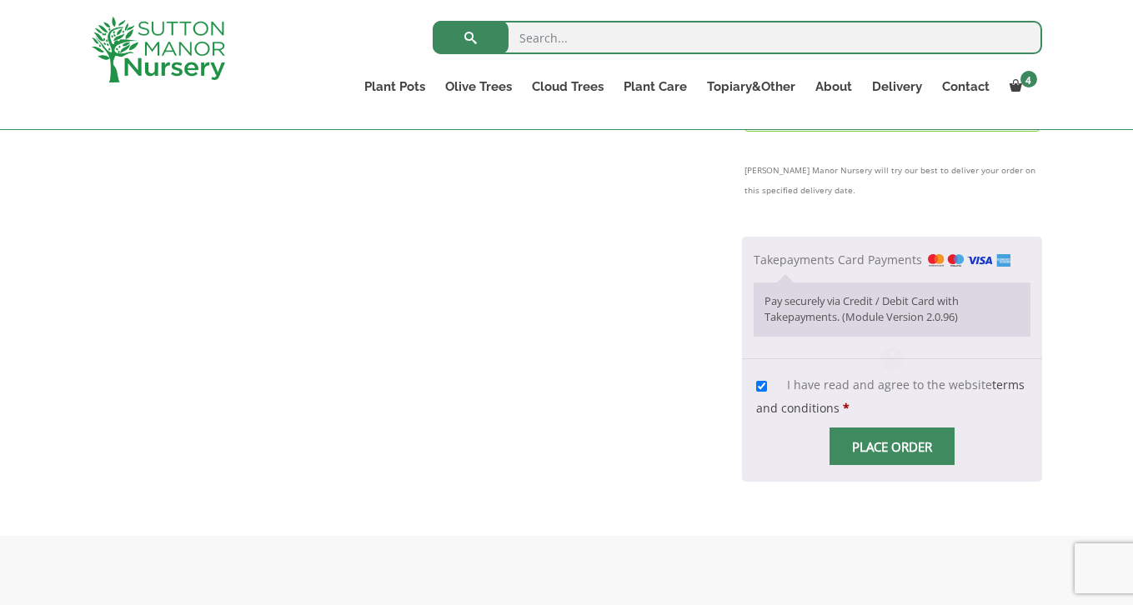
scroll to position [1458, 0]
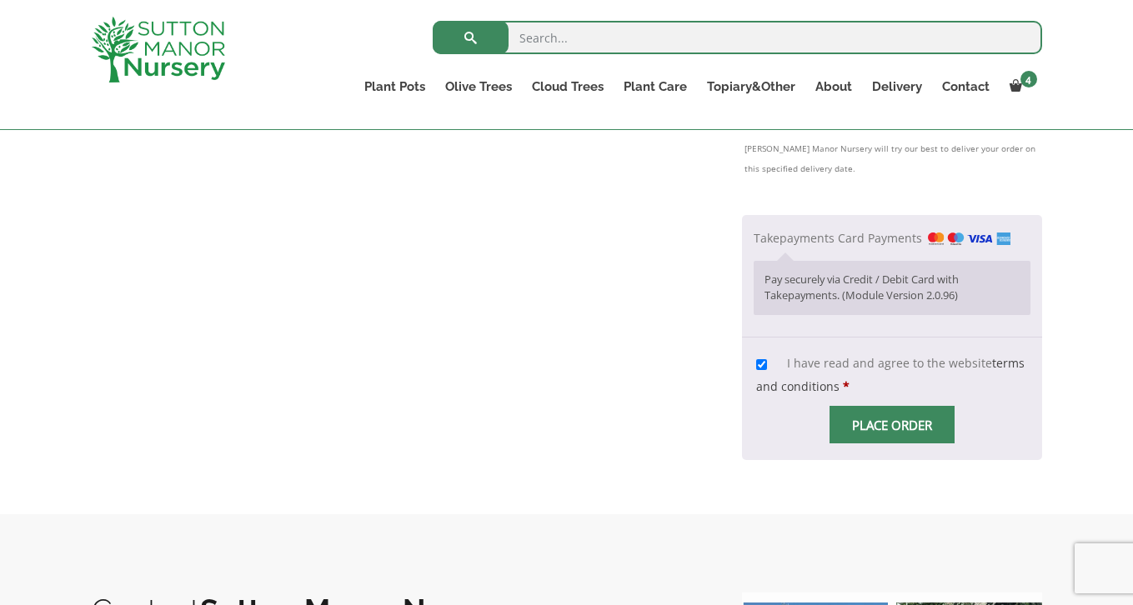
type input "07779992222"
click at [892, 425] on span "Checkout" at bounding box center [892, 425] width 0 height 0
click at [887, 424] on input "Place order" at bounding box center [891, 425] width 125 height 38
